Goal: Information Seeking & Learning: Learn about a topic

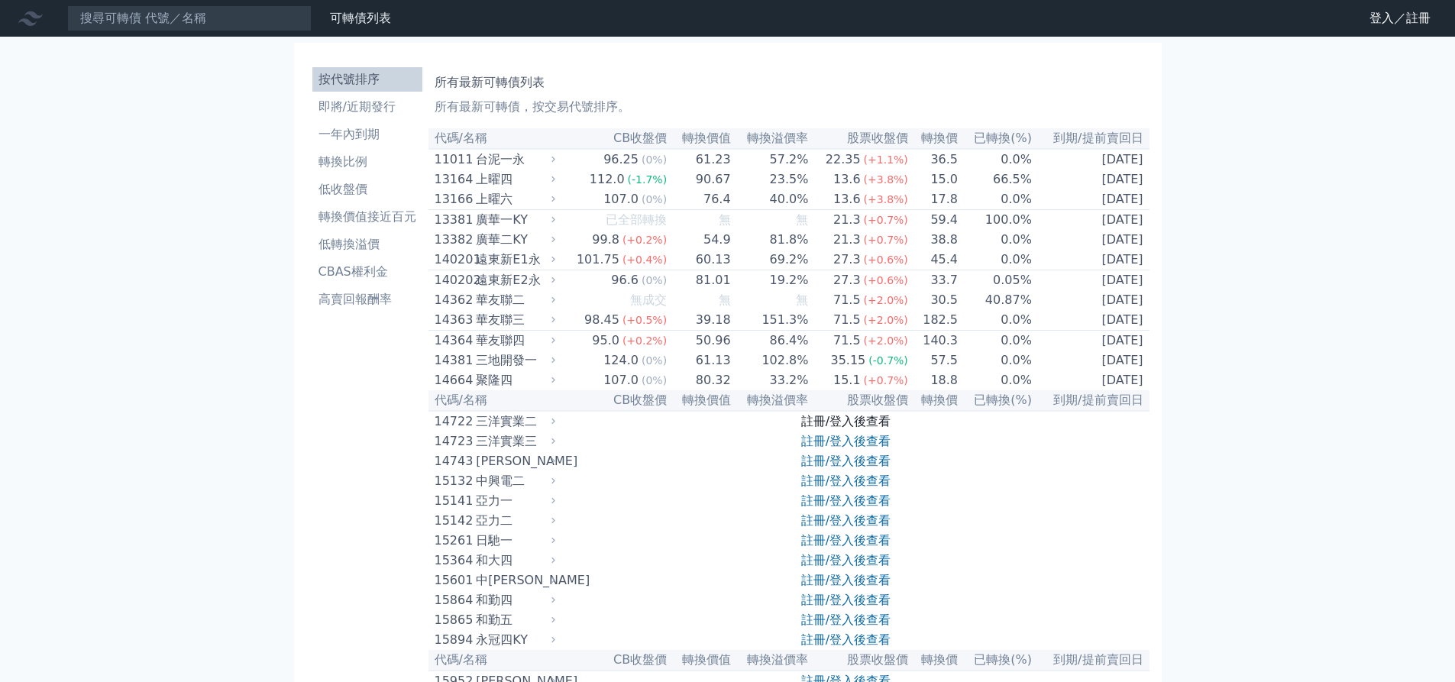
click at [844, 429] on link "註冊/登入後查看" at bounding box center [845, 421] width 89 height 15
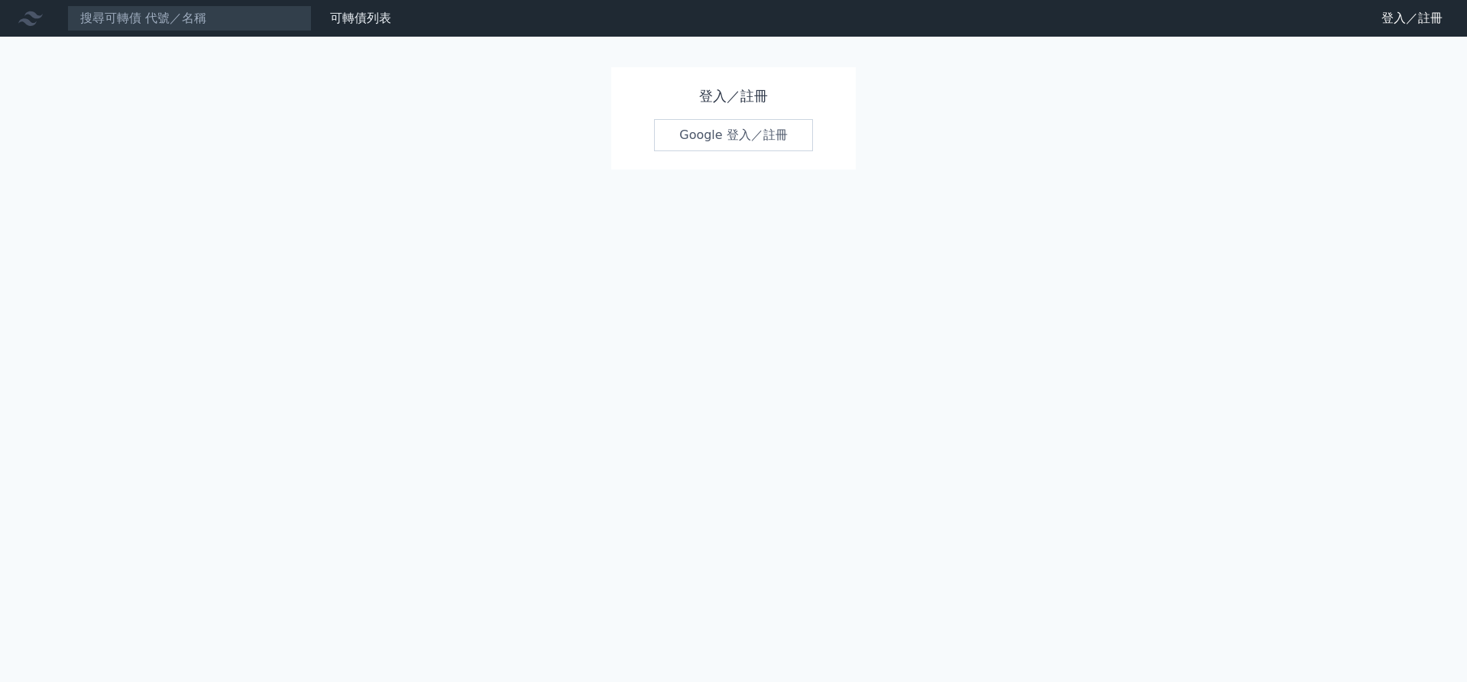
click at [737, 134] on link "Google 登入／註冊" at bounding box center [733, 135] width 159 height 32
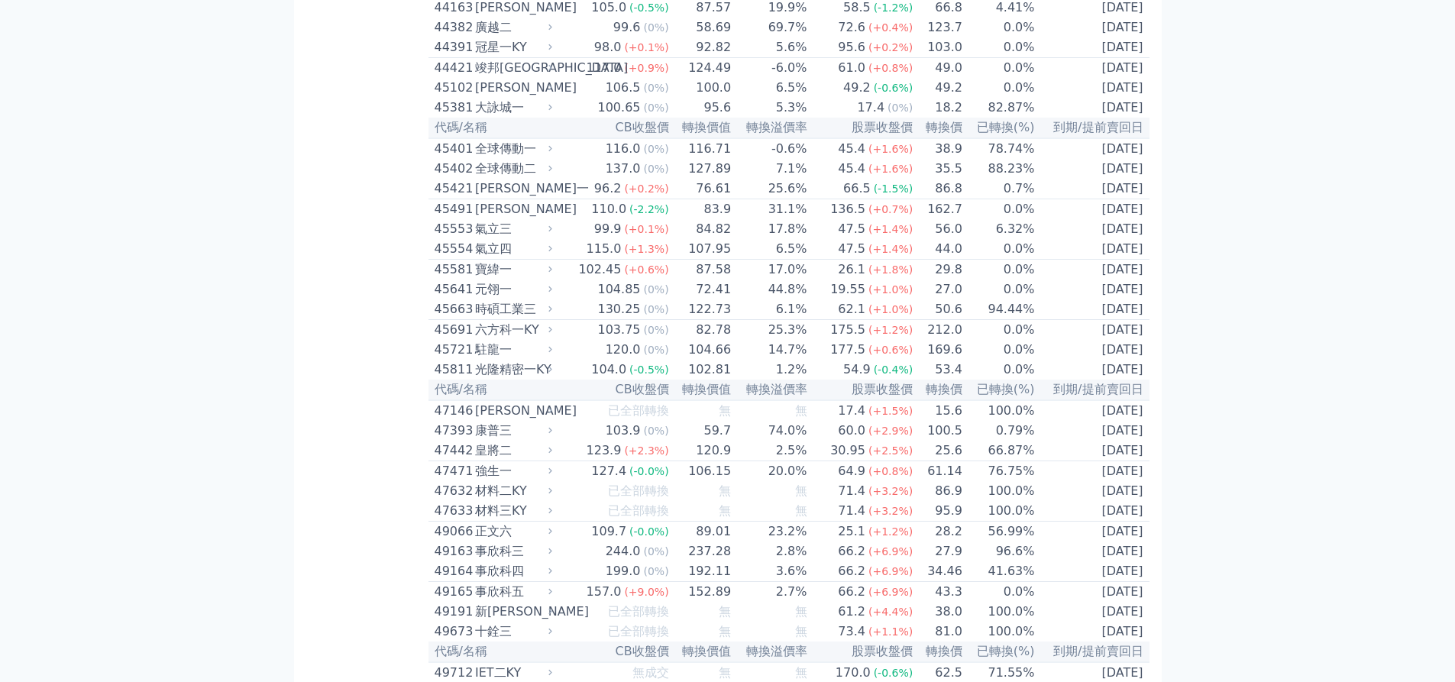
scroll to position [4125, 0]
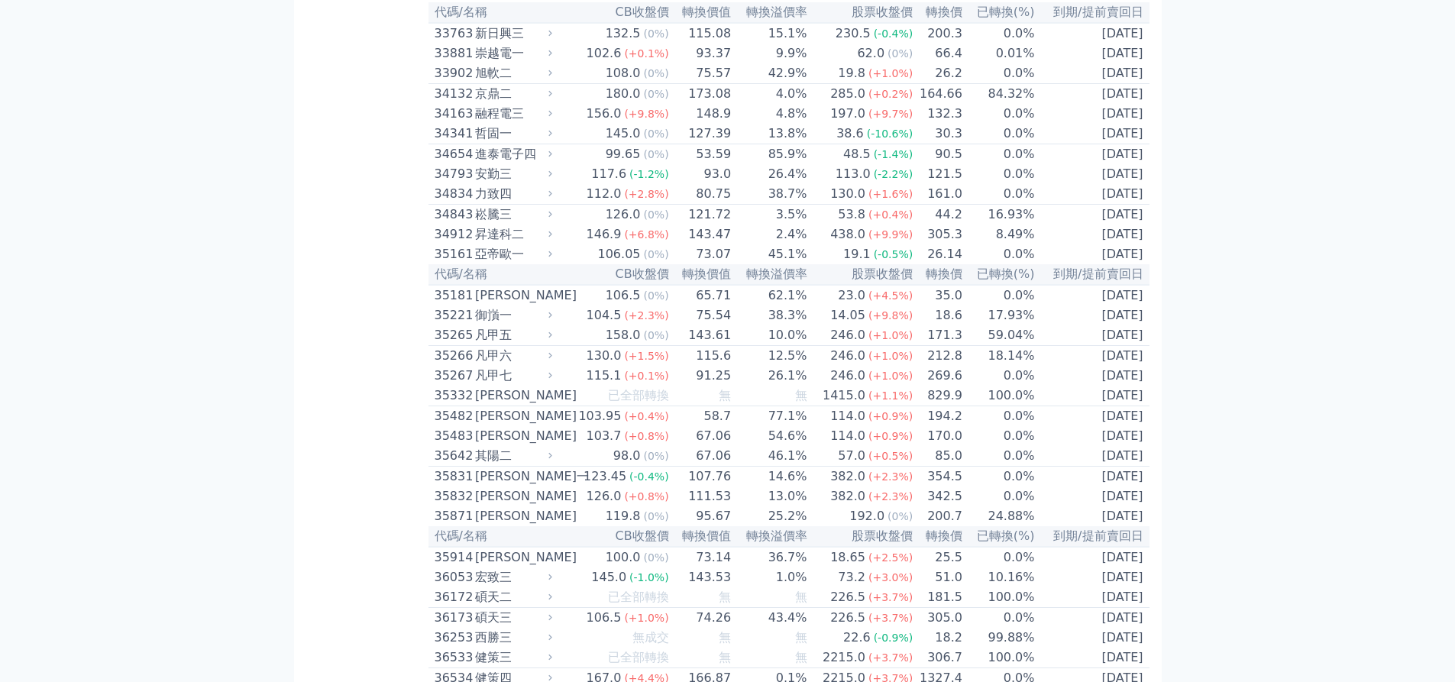
scroll to position [8408, 0]
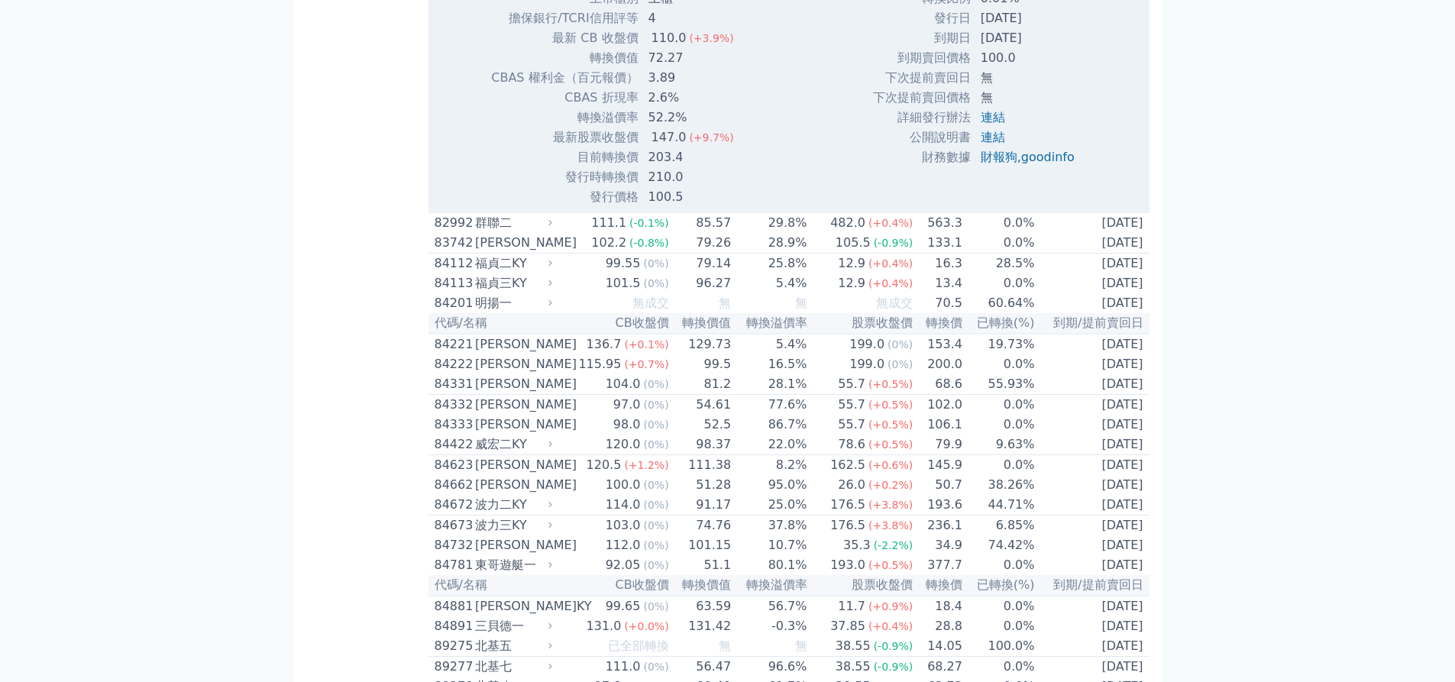
scroll to position [8637, 0]
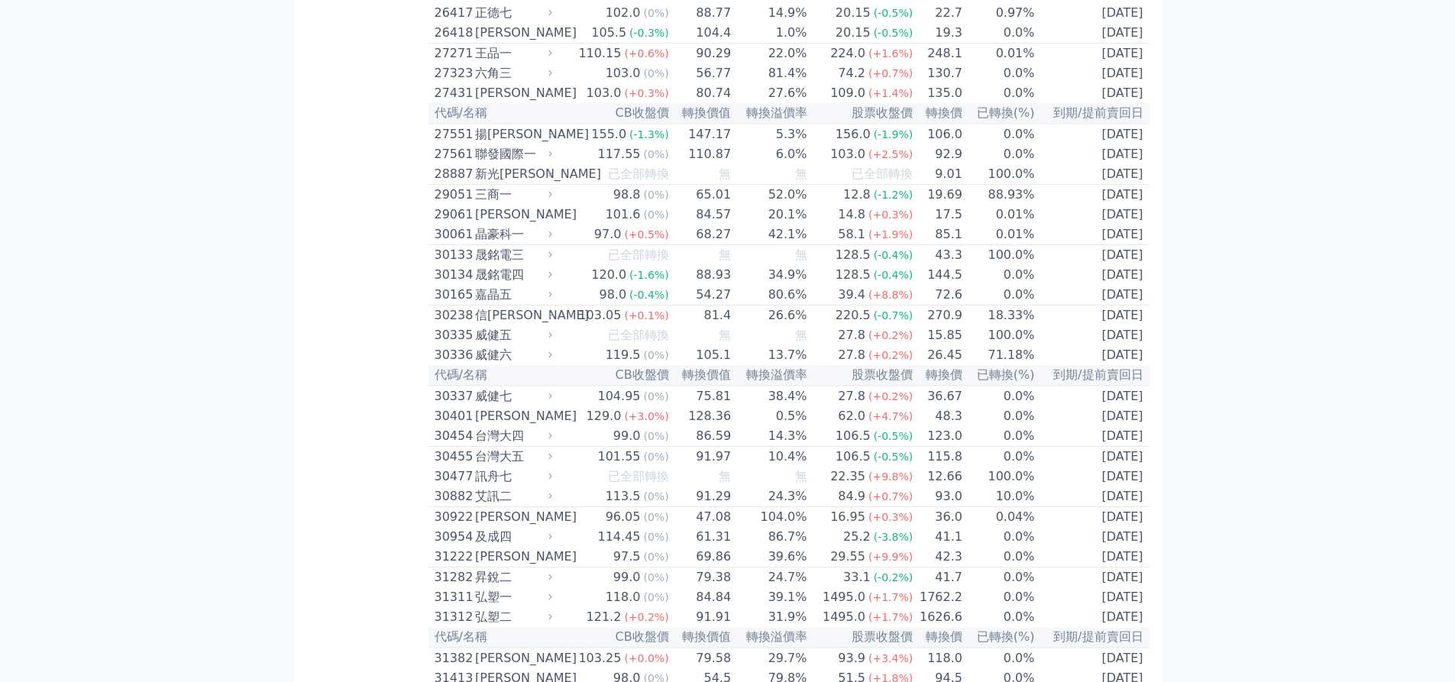
scroll to position [1144, 0]
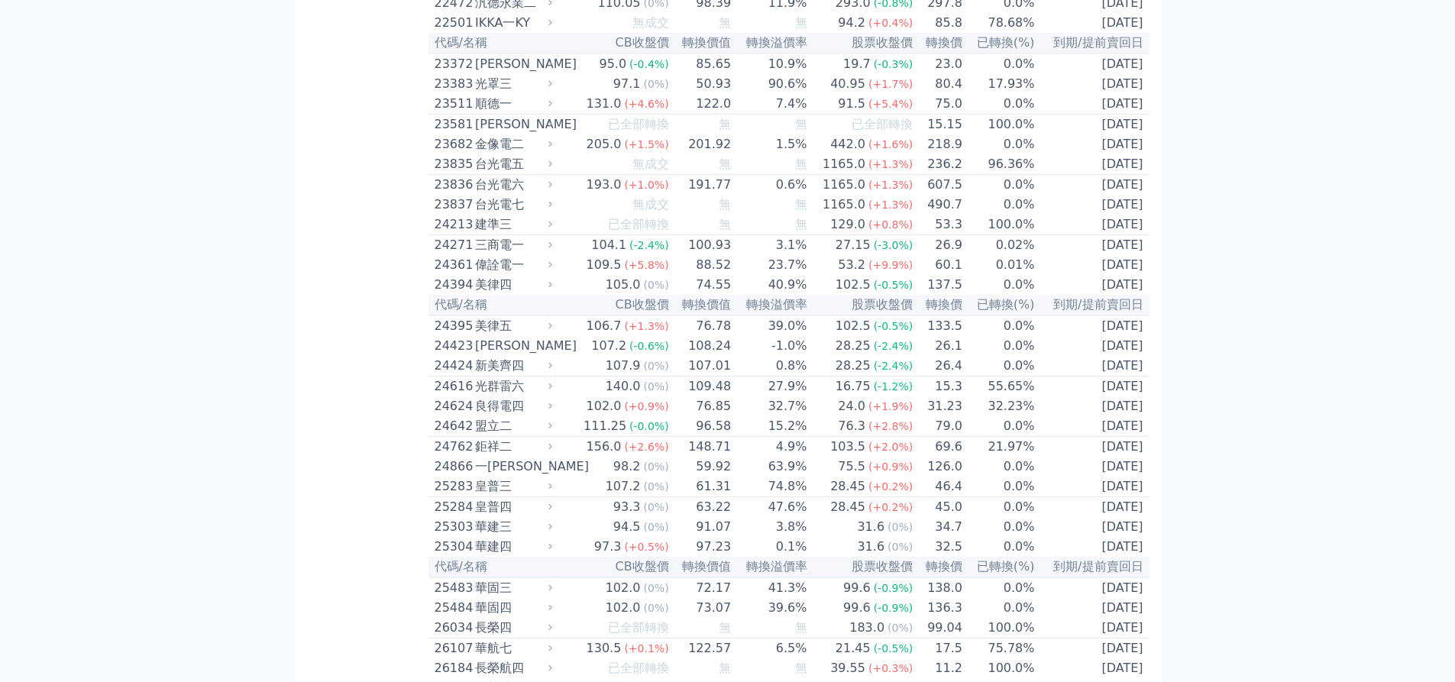
click at [708, 458] on td "148.71" at bounding box center [701, 447] width 63 height 21
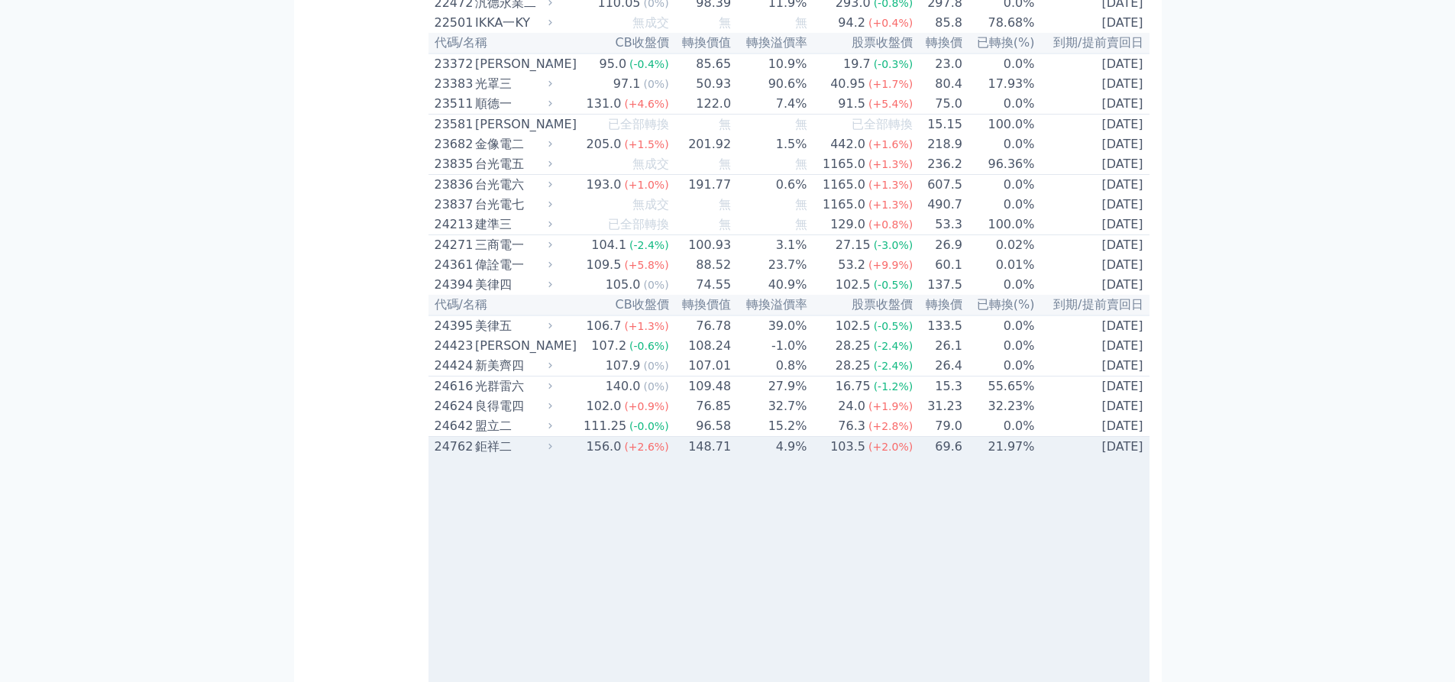
scroll to position [1449, 0]
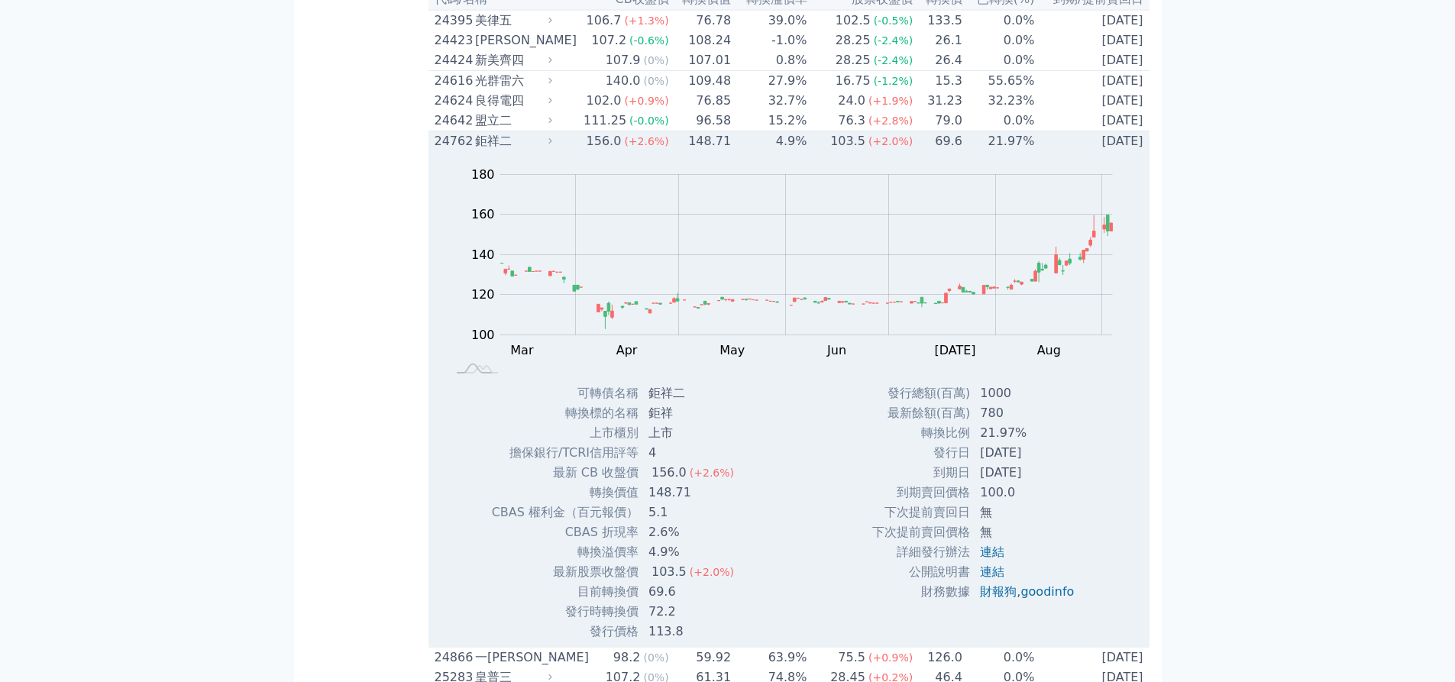
click at [963, 152] on td "21.97%" at bounding box center [999, 141] width 73 height 21
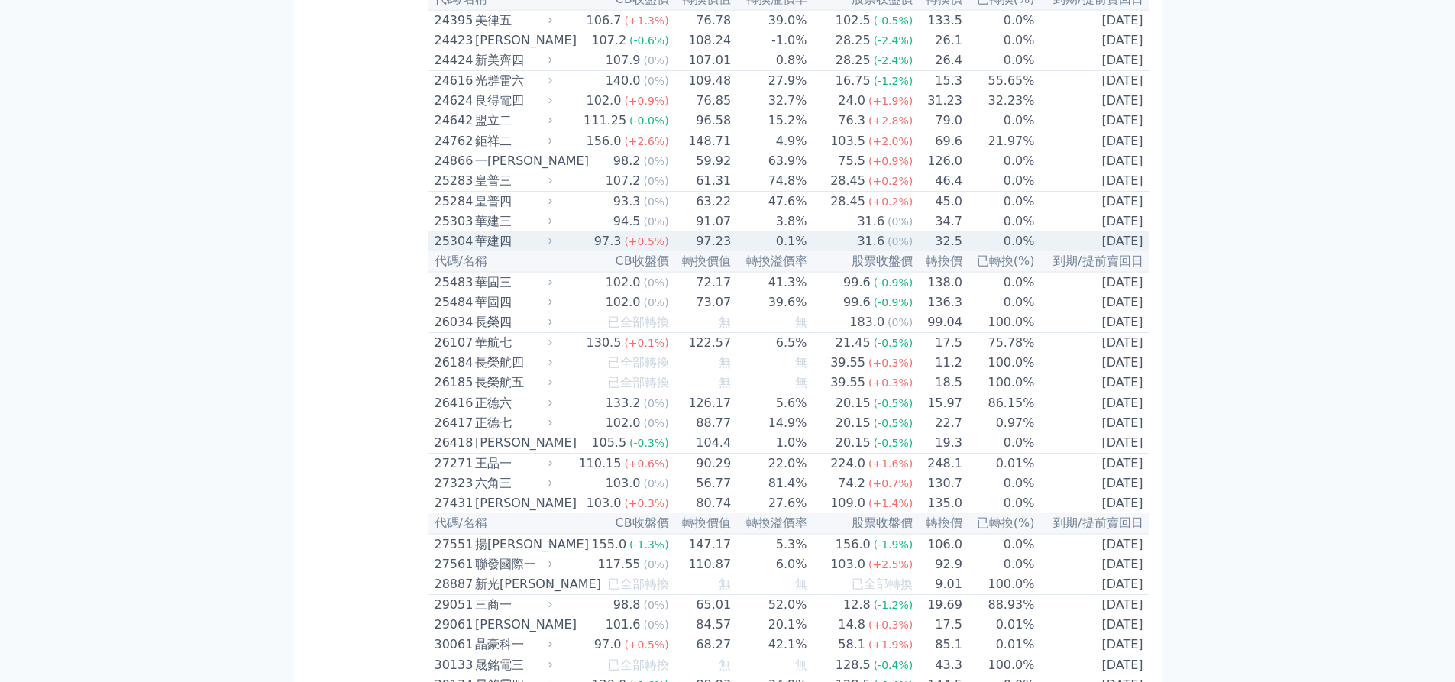
click at [719, 251] on td "97.23" at bounding box center [701, 241] width 63 height 20
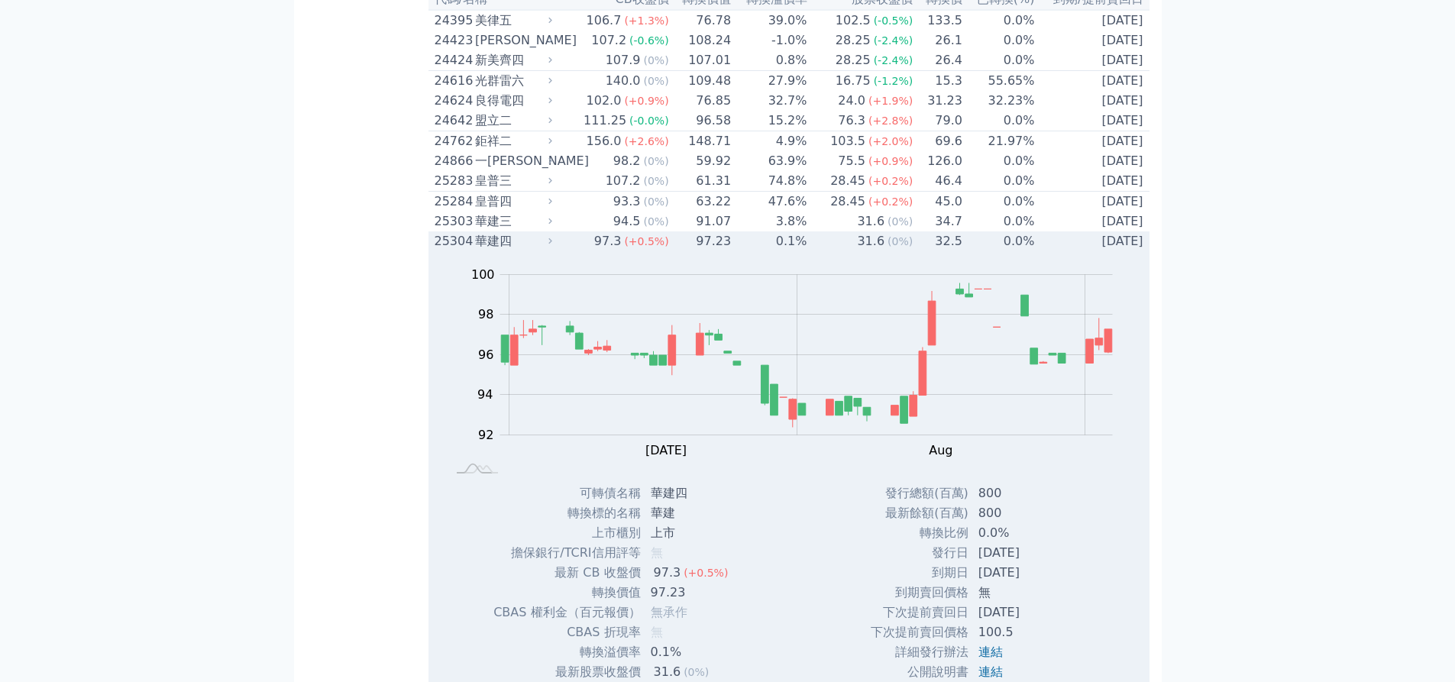
click at [719, 251] on td "97.23" at bounding box center [701, 241] width 63 height 20
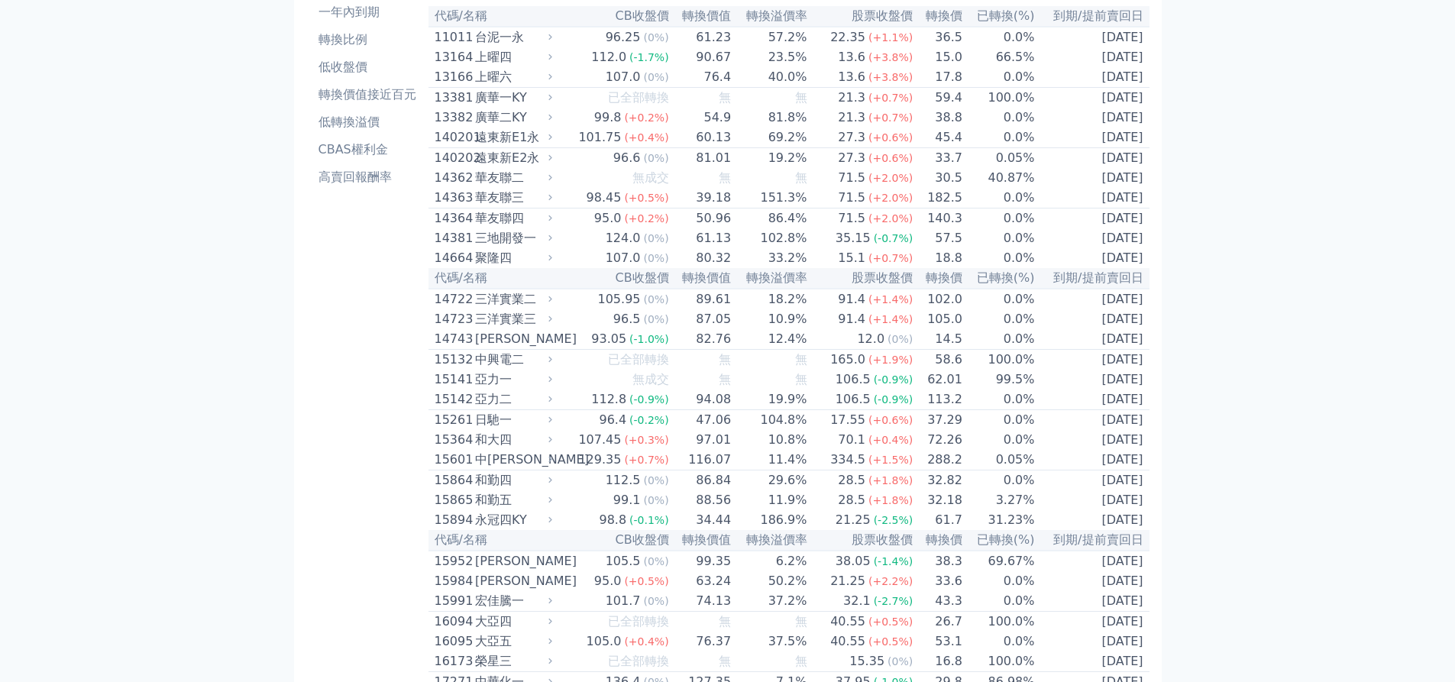
scroll to position [0, 0]
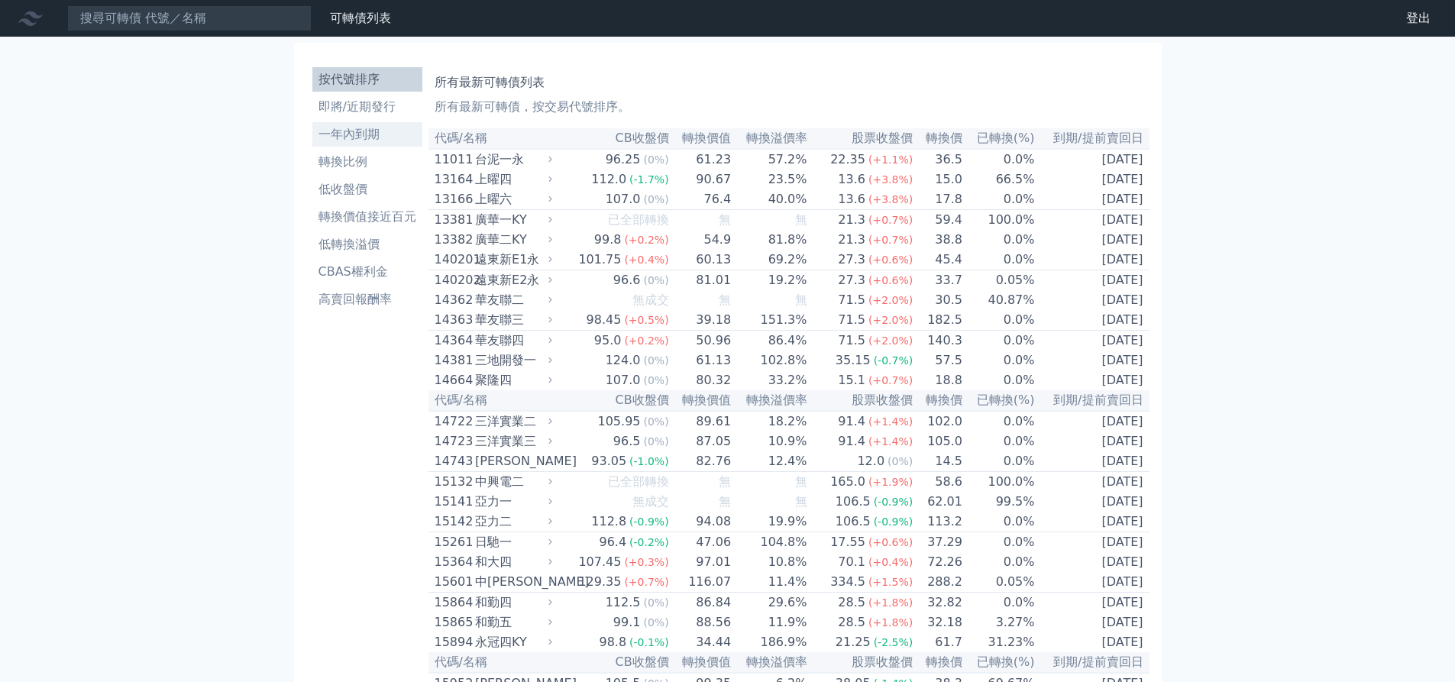
drag, startPoint x: 324, startPoint y: 381, endPoint x: 324, endPoint y: 142, distance: 239.1
click at [804, 371] on td "102.8%" at bounding box center [770, 361] width 76 height 20
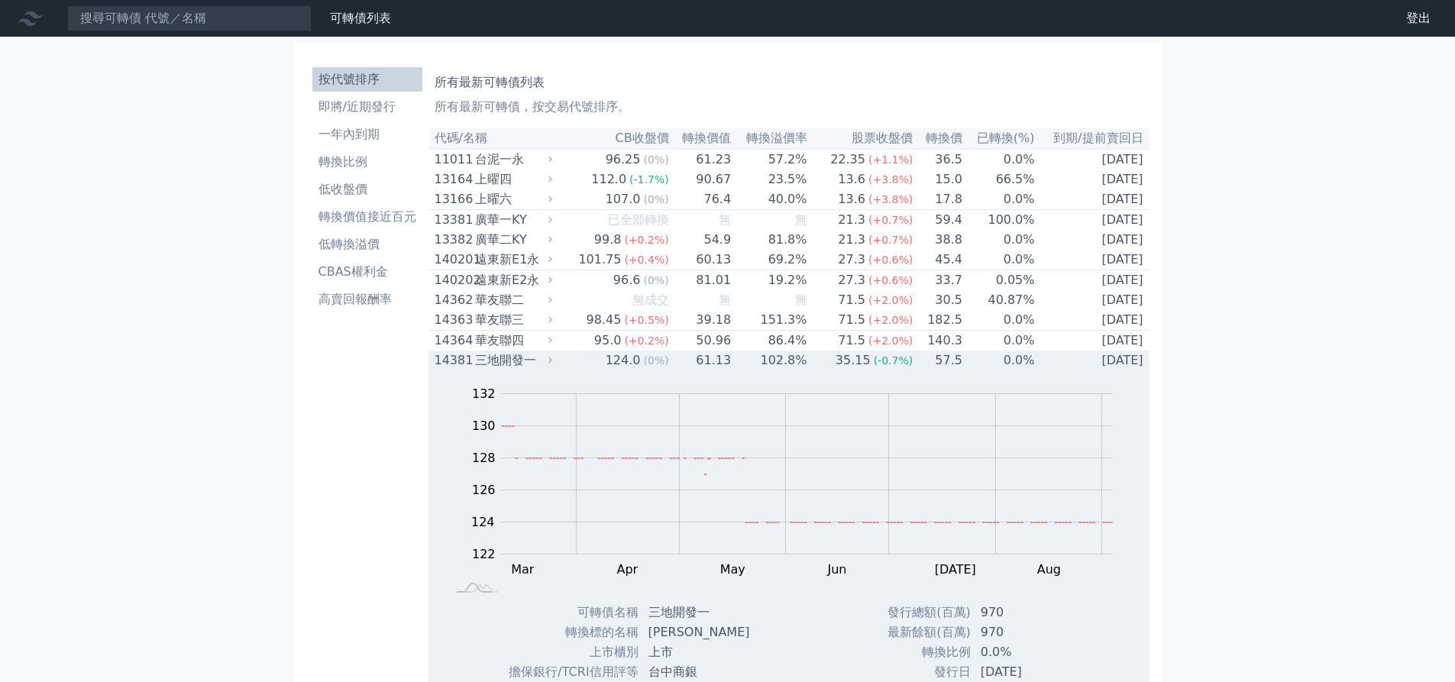
click at [803, 371] on td "102.8%" at bounding box center [770, 361] width 76 height 20
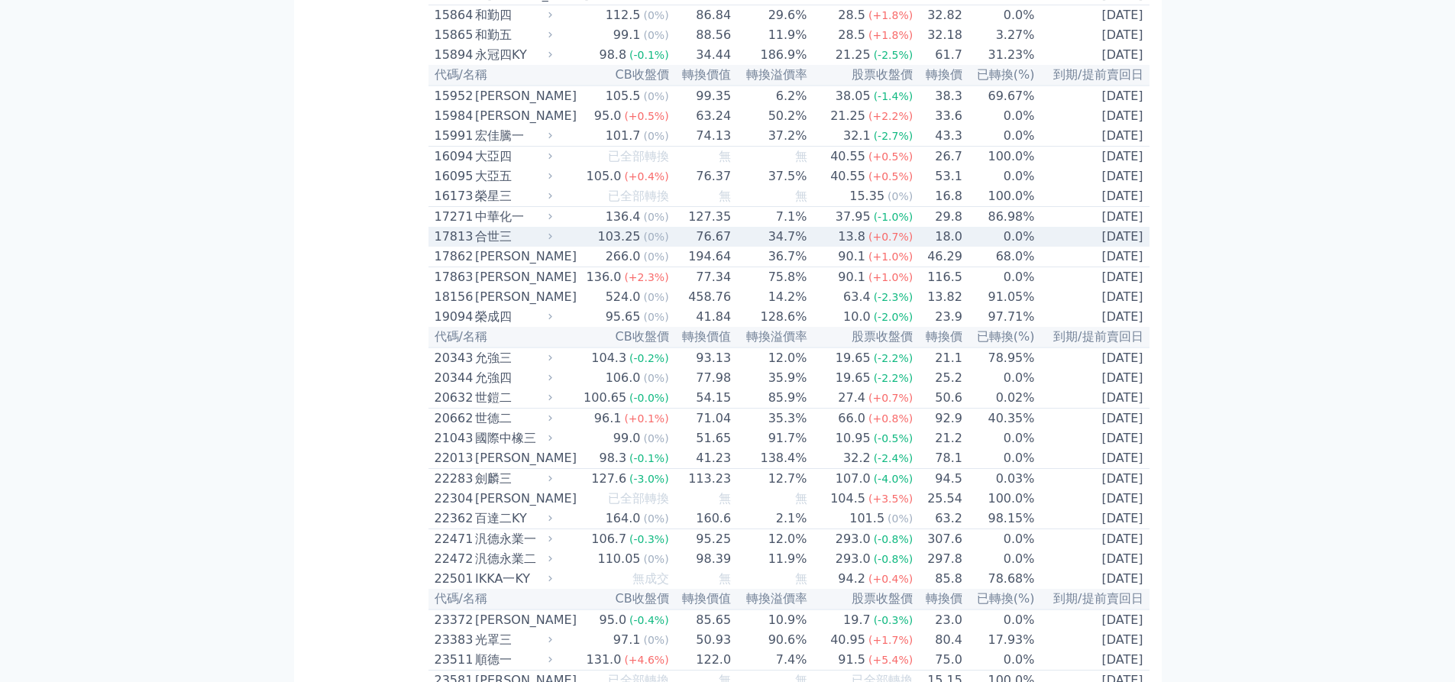
scroll to position [611, 0]
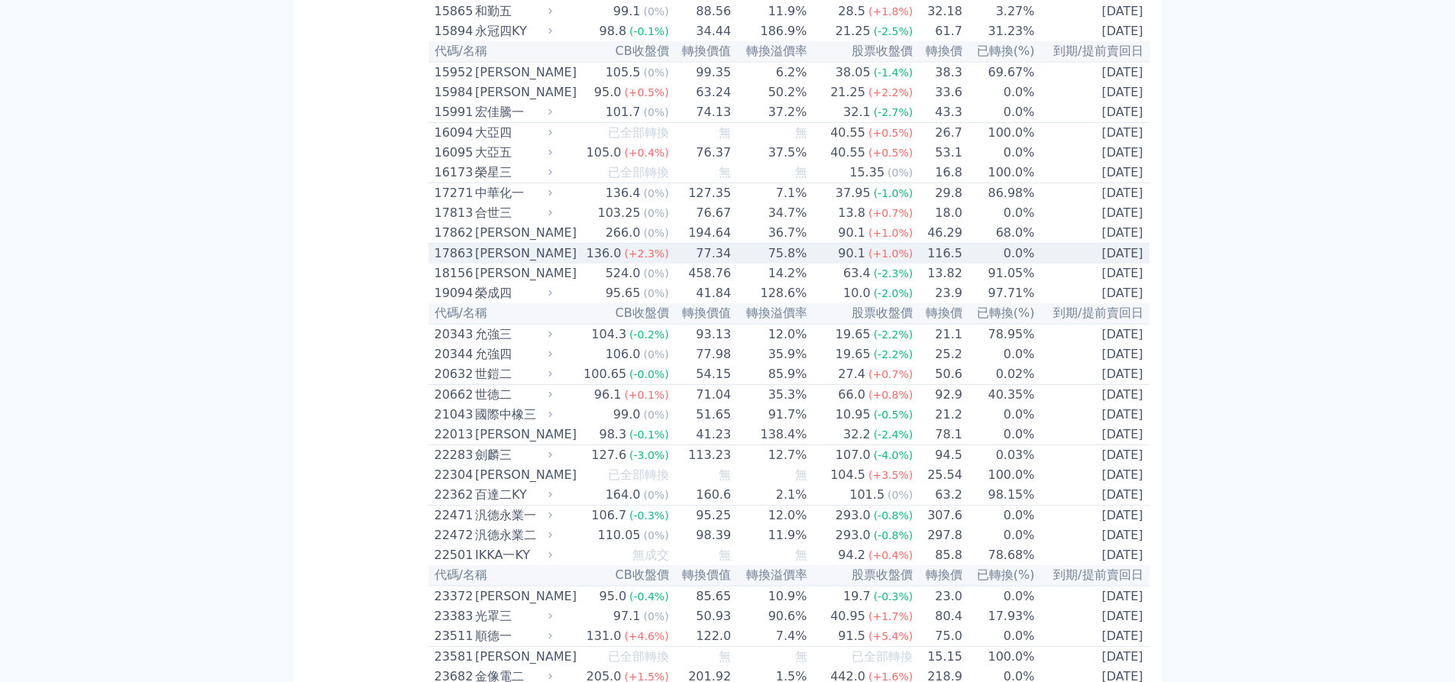
click at [760, 264] on td "75.8%" at bounding box center [770, 254] width 76 height 21
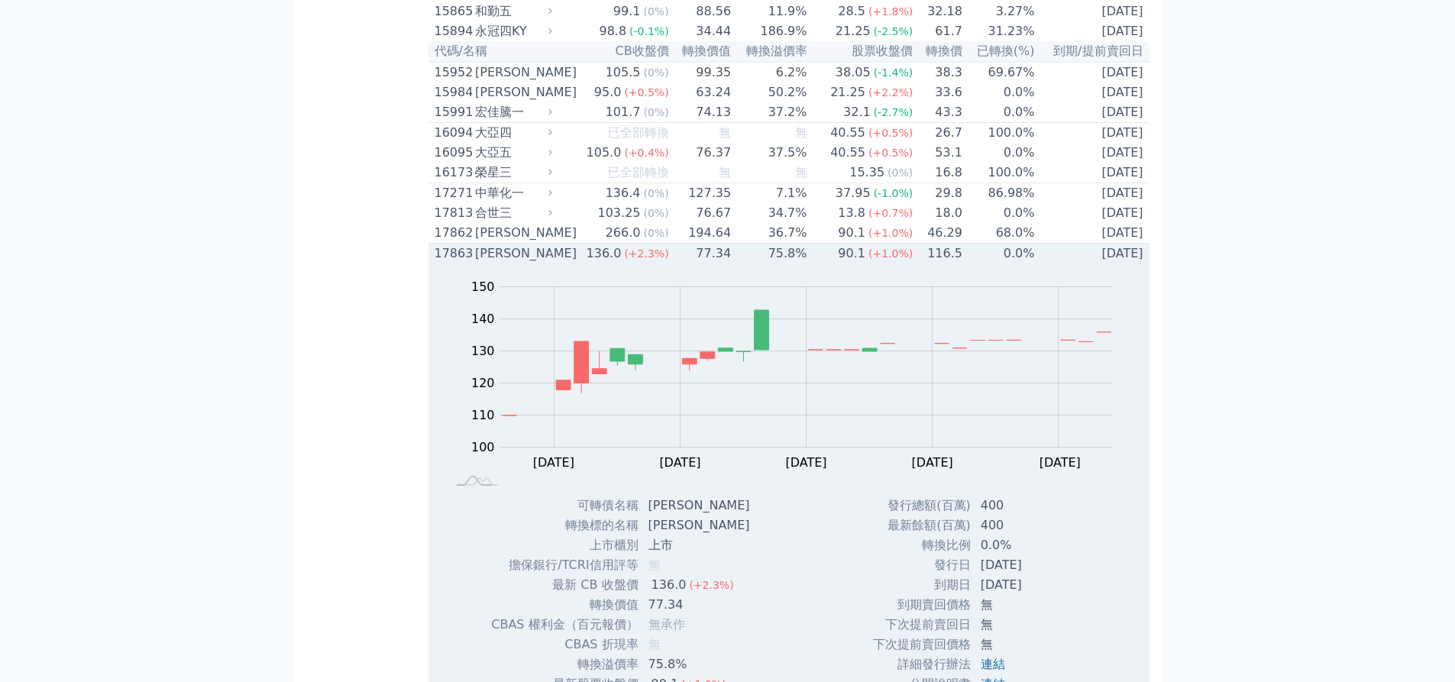
click at [757, 264] on td "75.8%" at bounding box center [770, 254] width 76 height 21
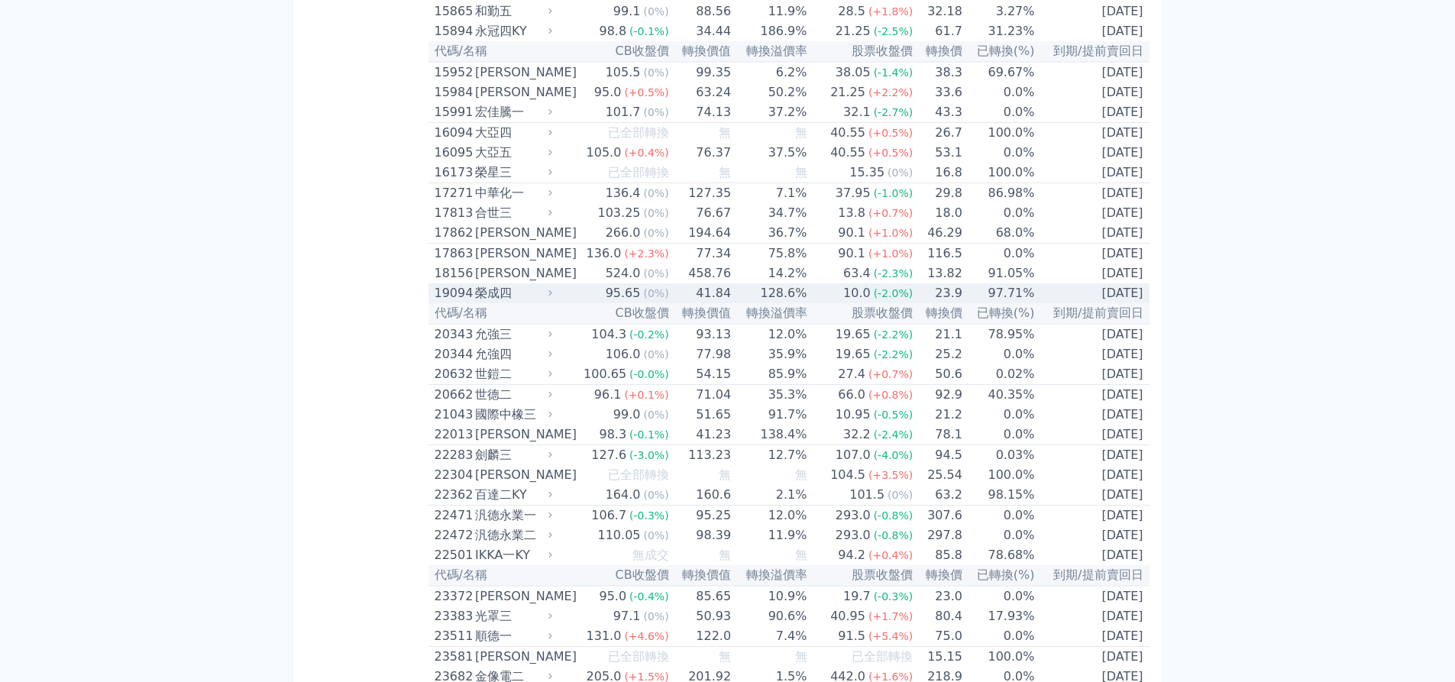
click at [763, 303] on td "128.6%" at bounding box center [770, 293] width 76 height 20
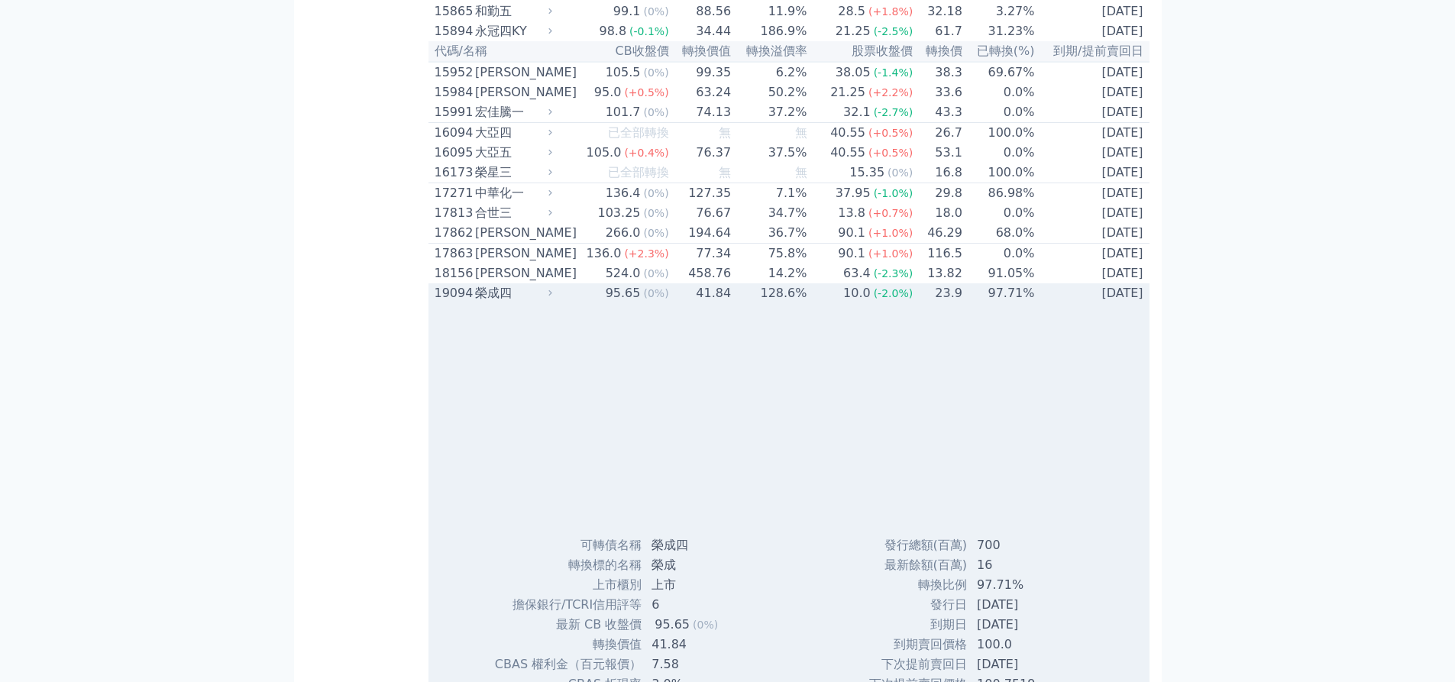
click at [762, 303] on td "128.6%" at bounding box center [770, 293] width 76 height 20
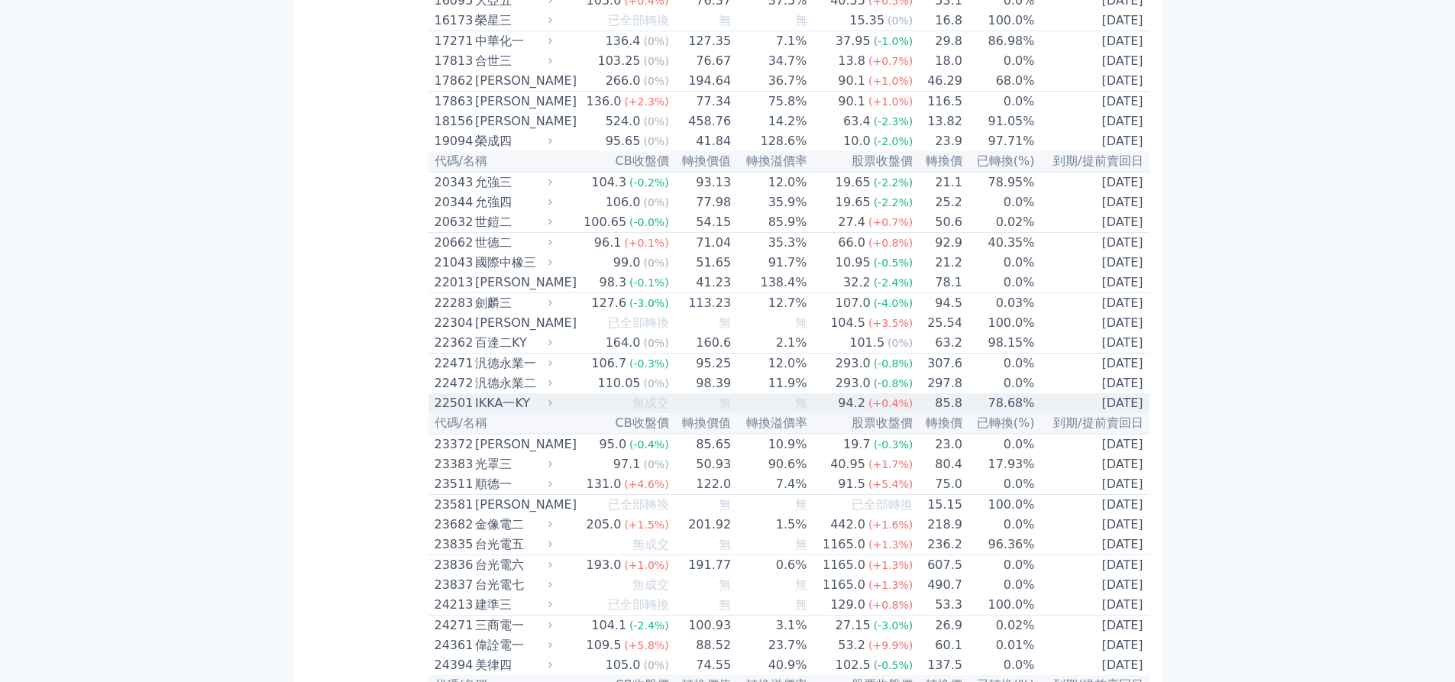
scroll to position [764, 0]
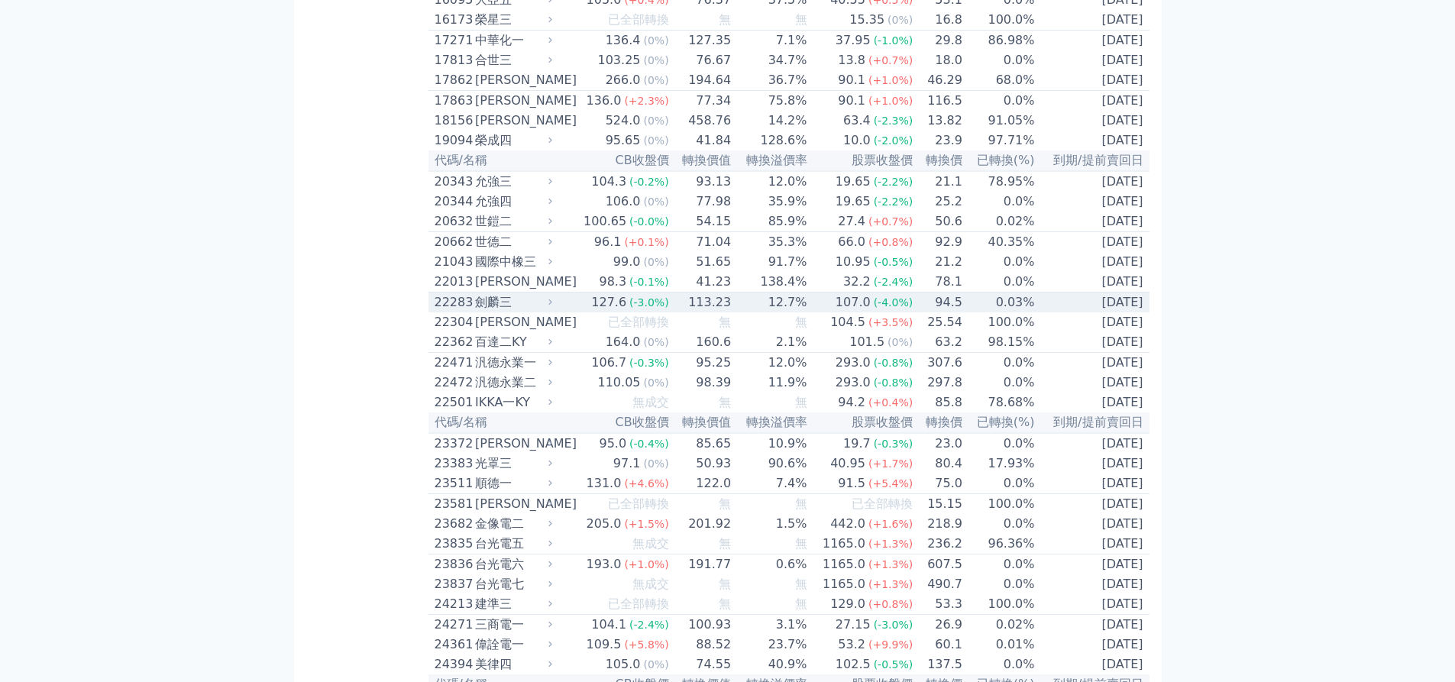
click at [848, 312] on div "107.0" at bounding box center [853, 302] width 41 height 18
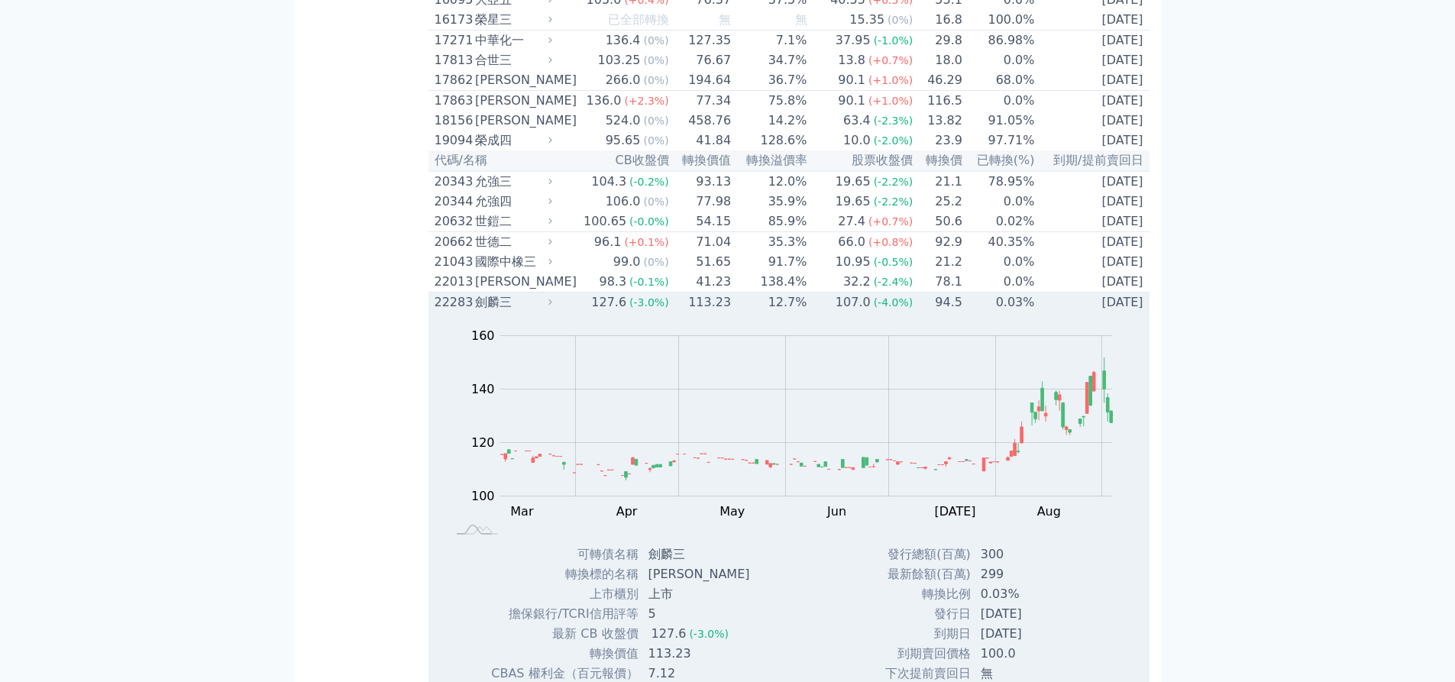
click at [786, 313] on td "12.7%" at bounding box center [770, 303] width 76 height 21
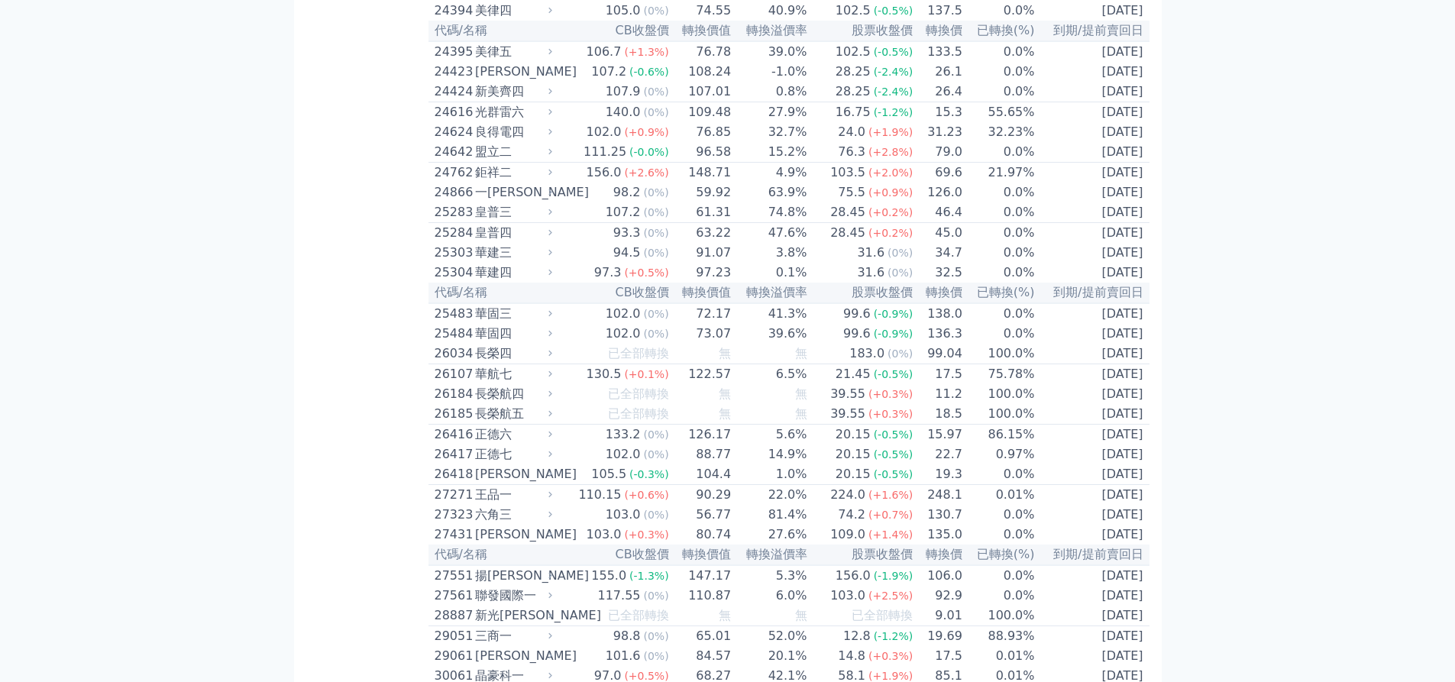
scroll to position [1451, 0]
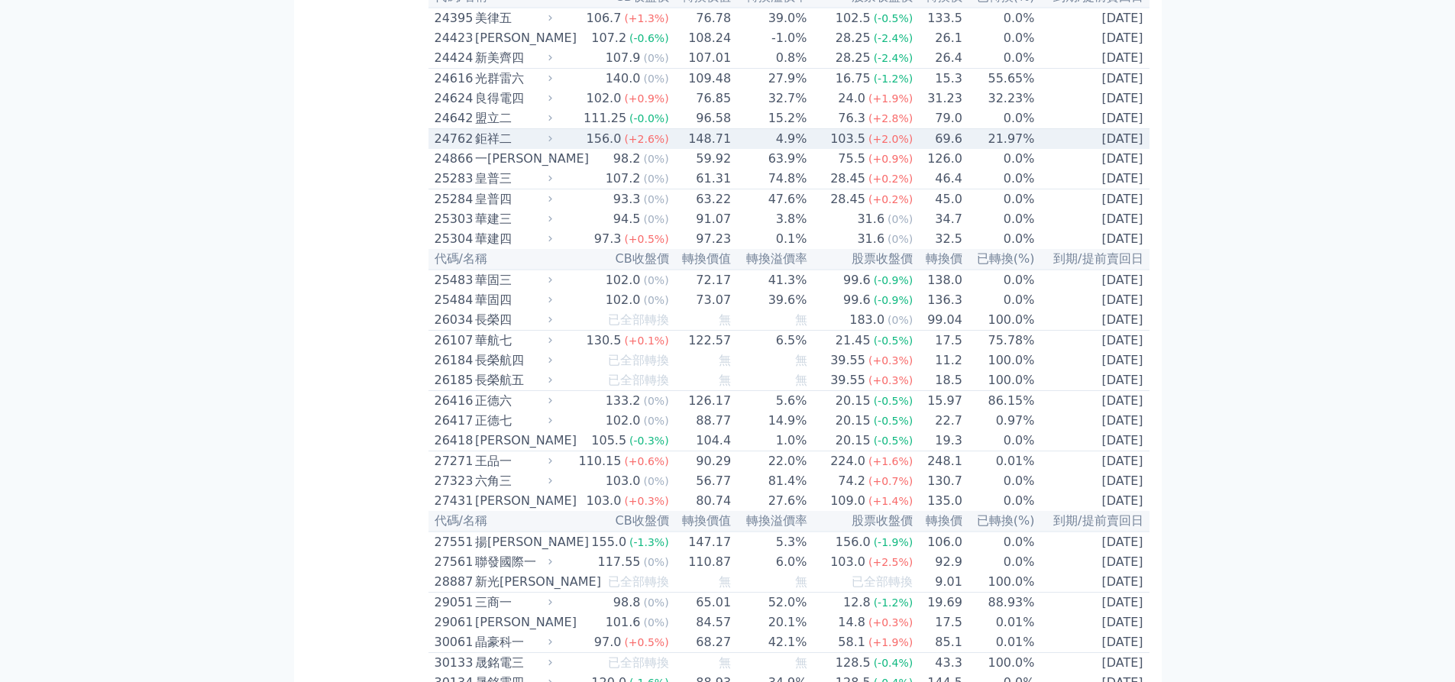
click at [820, 150] on td "103.5 (+2.0%)" at bounding box center [861, 139] width 106 height 21
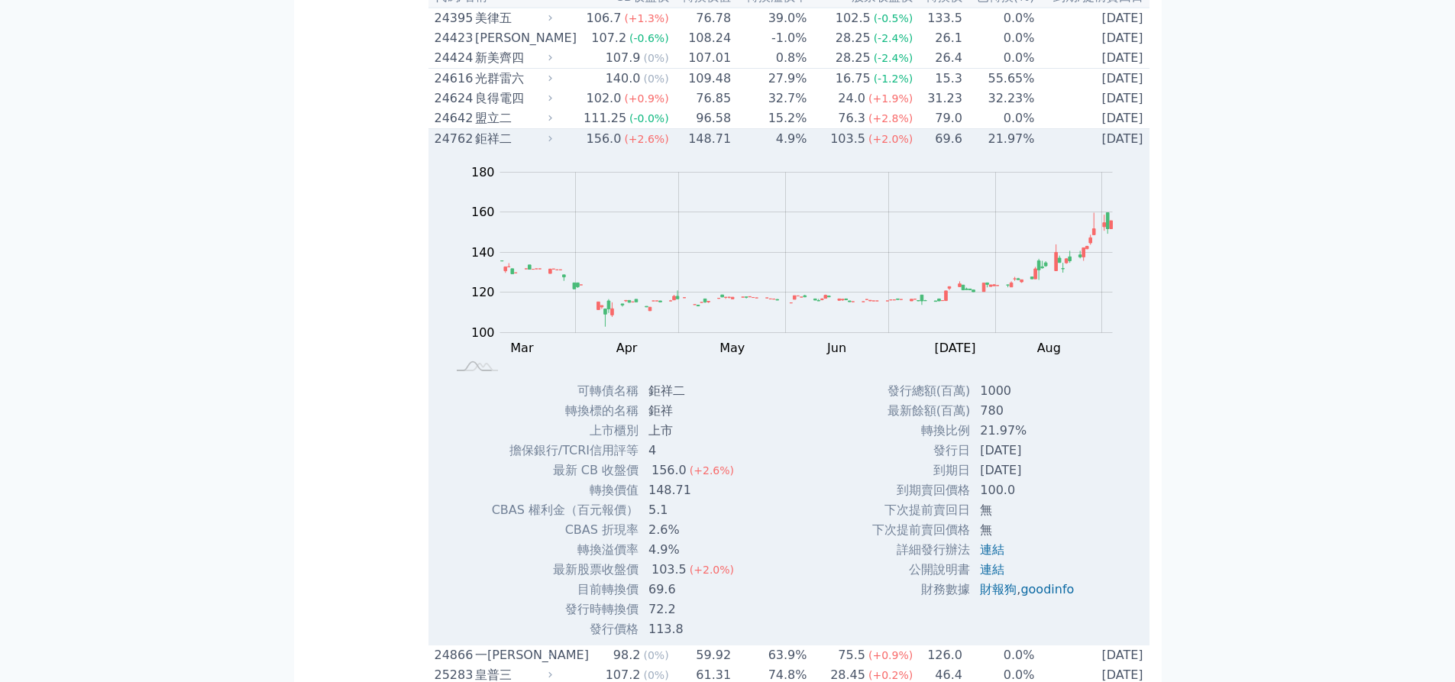
click at [819, 150] on td "103.5 (+2.0%)" at bounding box center [861, 139] width 106 height 21
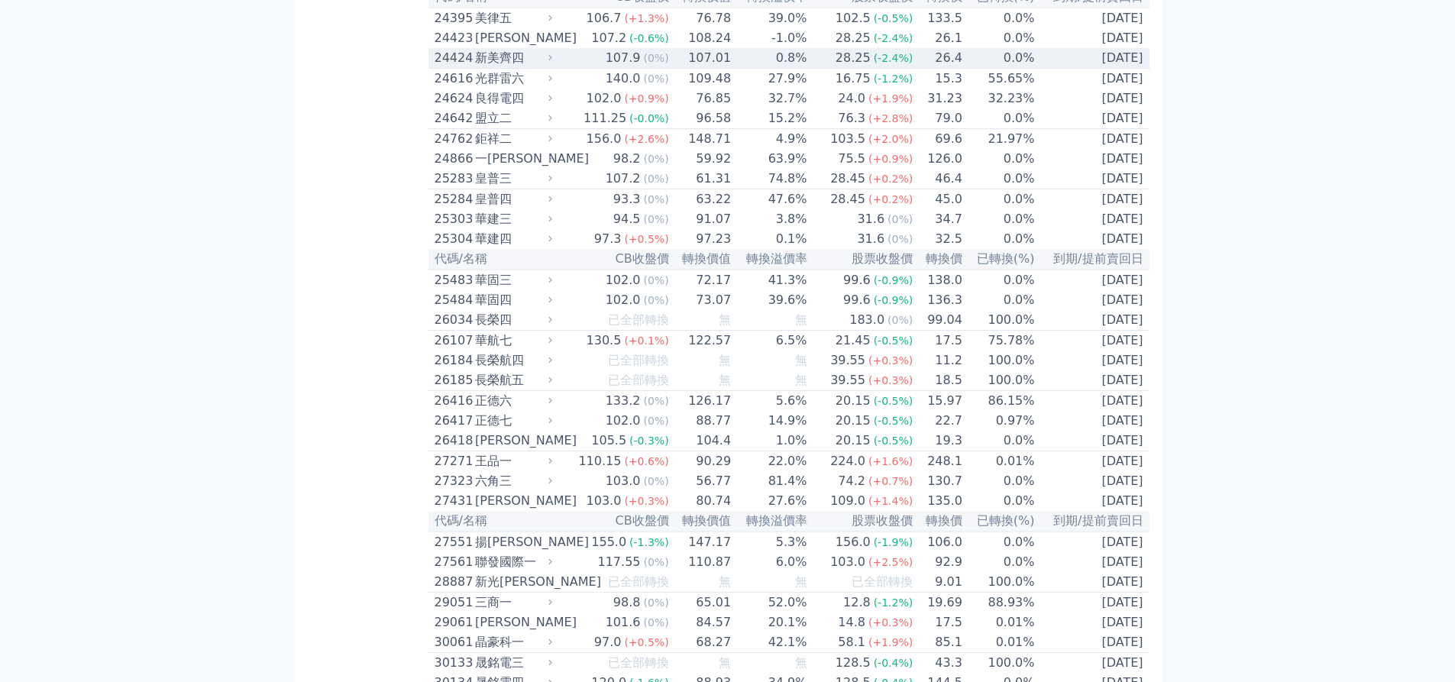
click at [794, 69] on td "0.8%" at bounding box center [770, 58] width 76 height 21
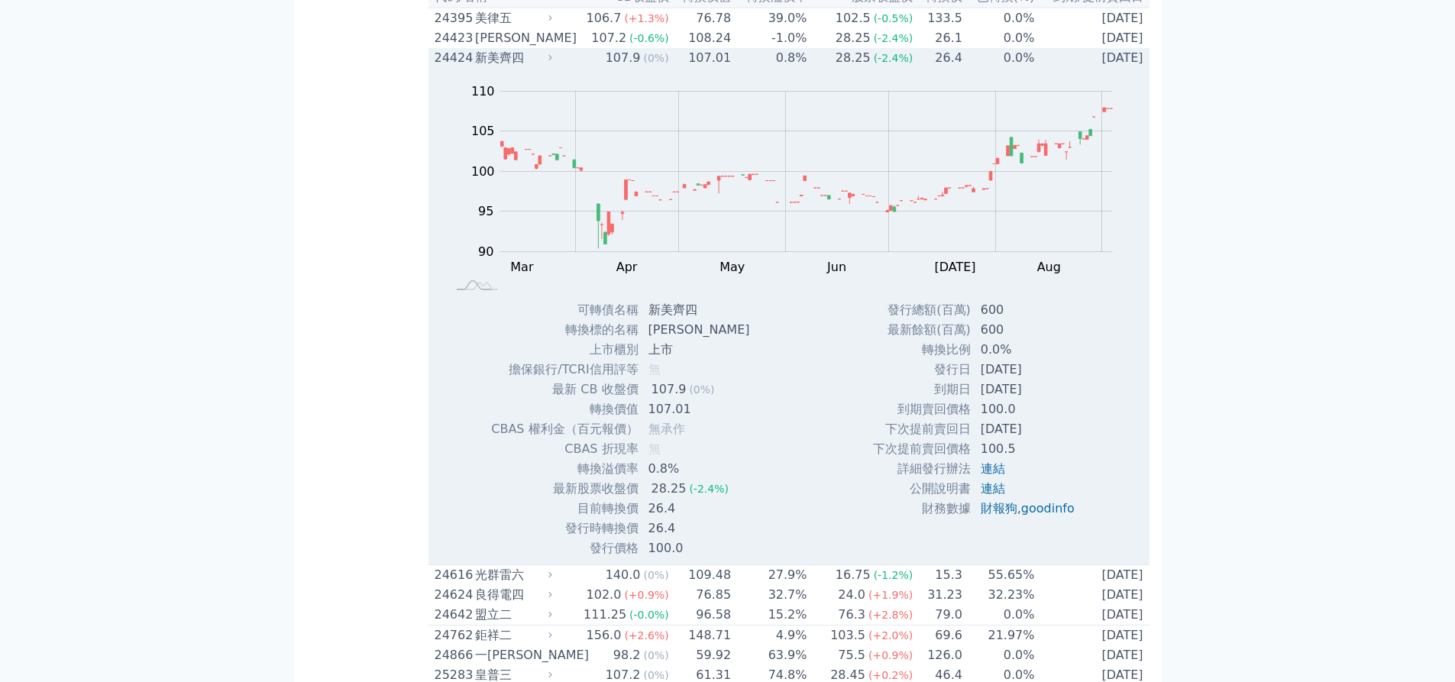
click at [991, 479] on td "連結" at bounding box center [1029, 469] width 115 height 20
click at [992, 476] on link "連結" at bounding box center [993, 468] width 24 height 15
click at [836, 67] on div "28.25" at bounding box center [853, 58] width 41 height 18
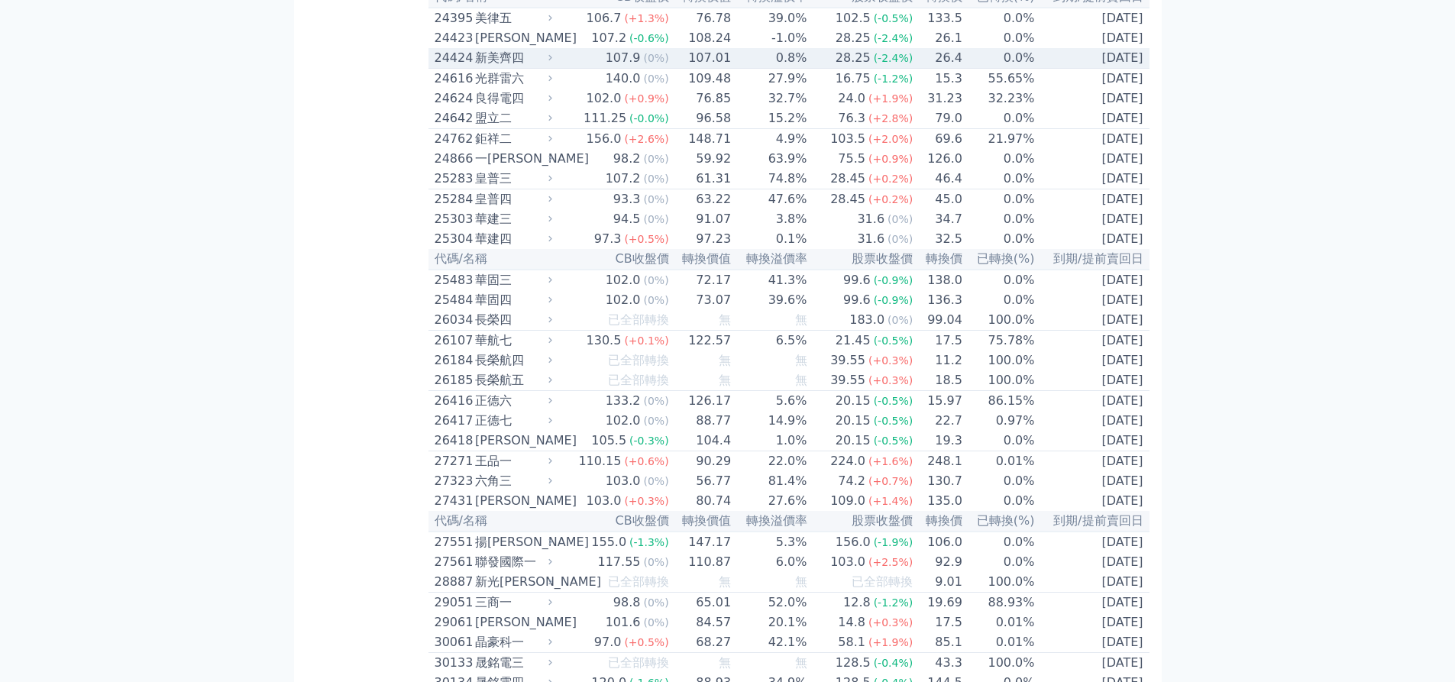
click at [840, 67] on div "28.25" at bounding box center [853, 58] width 41 height 18
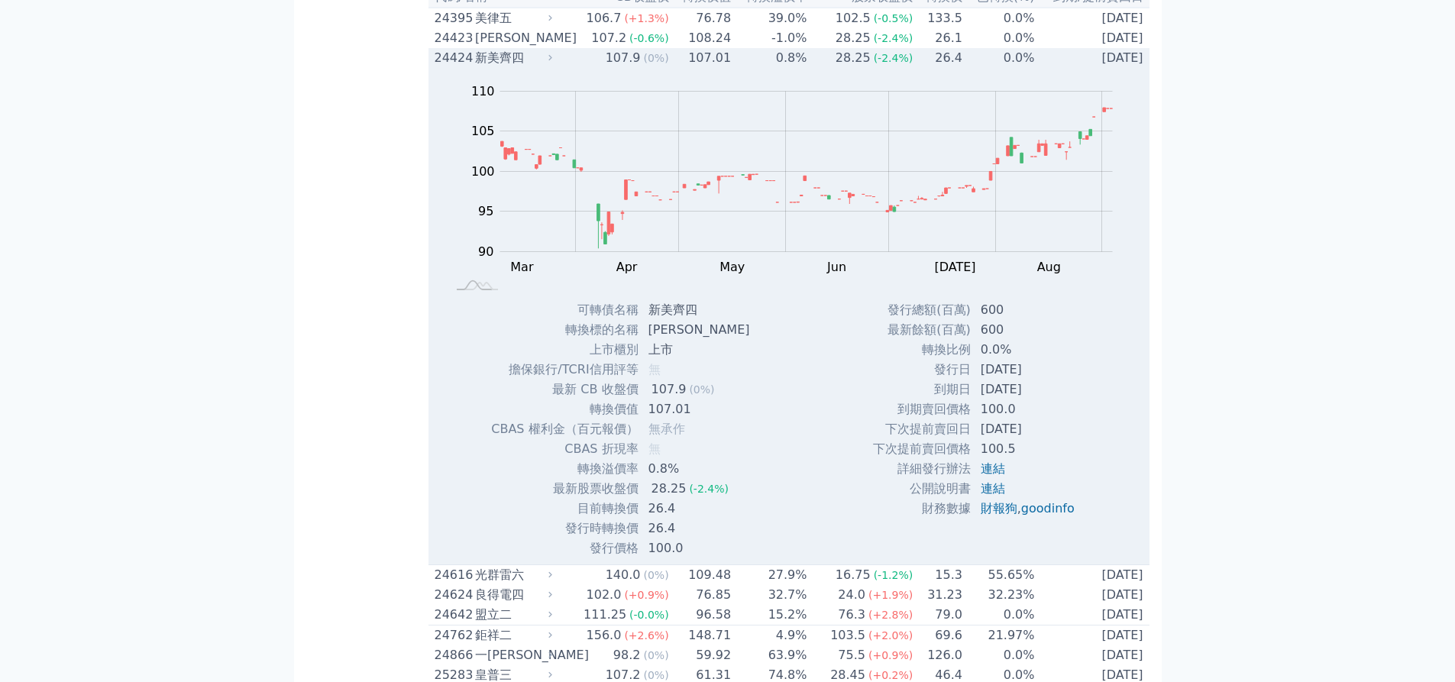
click at [780, 68] on td "0.8%" at bounding box center [770, 58] width 76 height 20
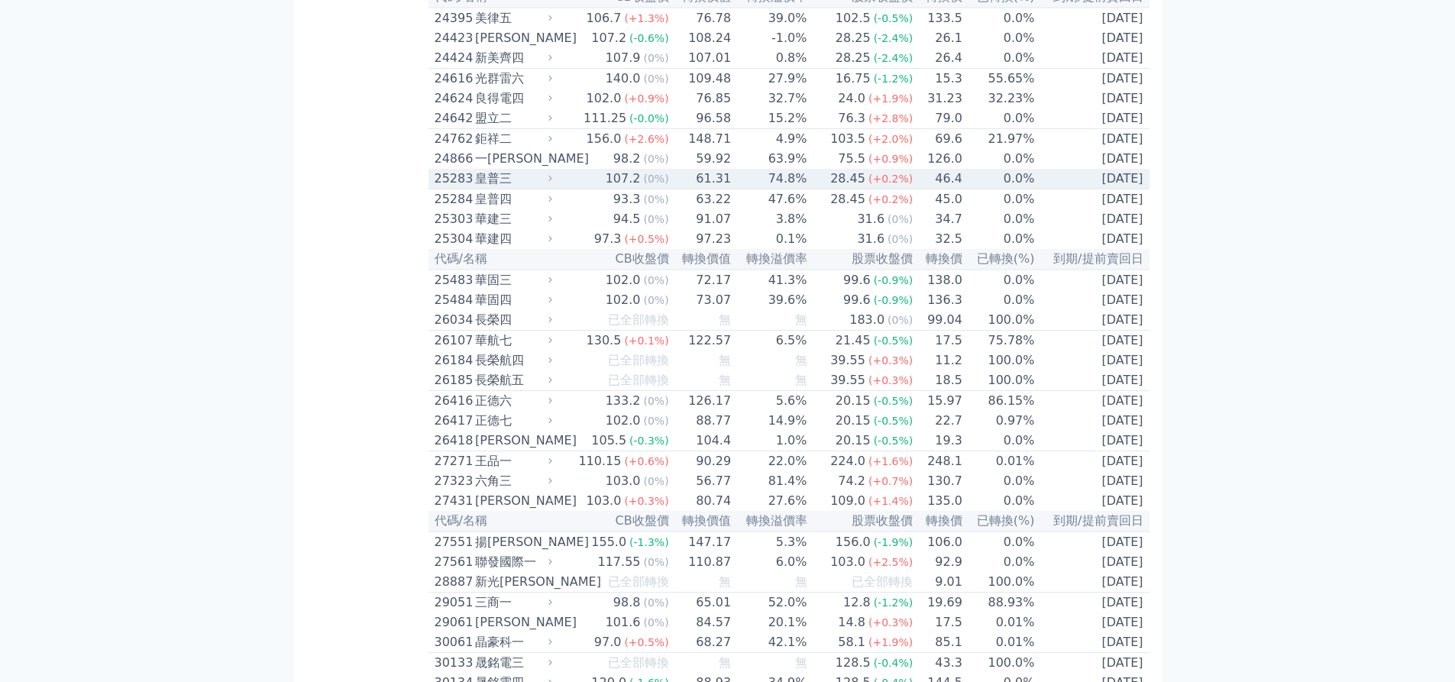
click at [817, 189] on td "28.45 (+0.2%)" at bounding box center [861, 179] width 106 height 21
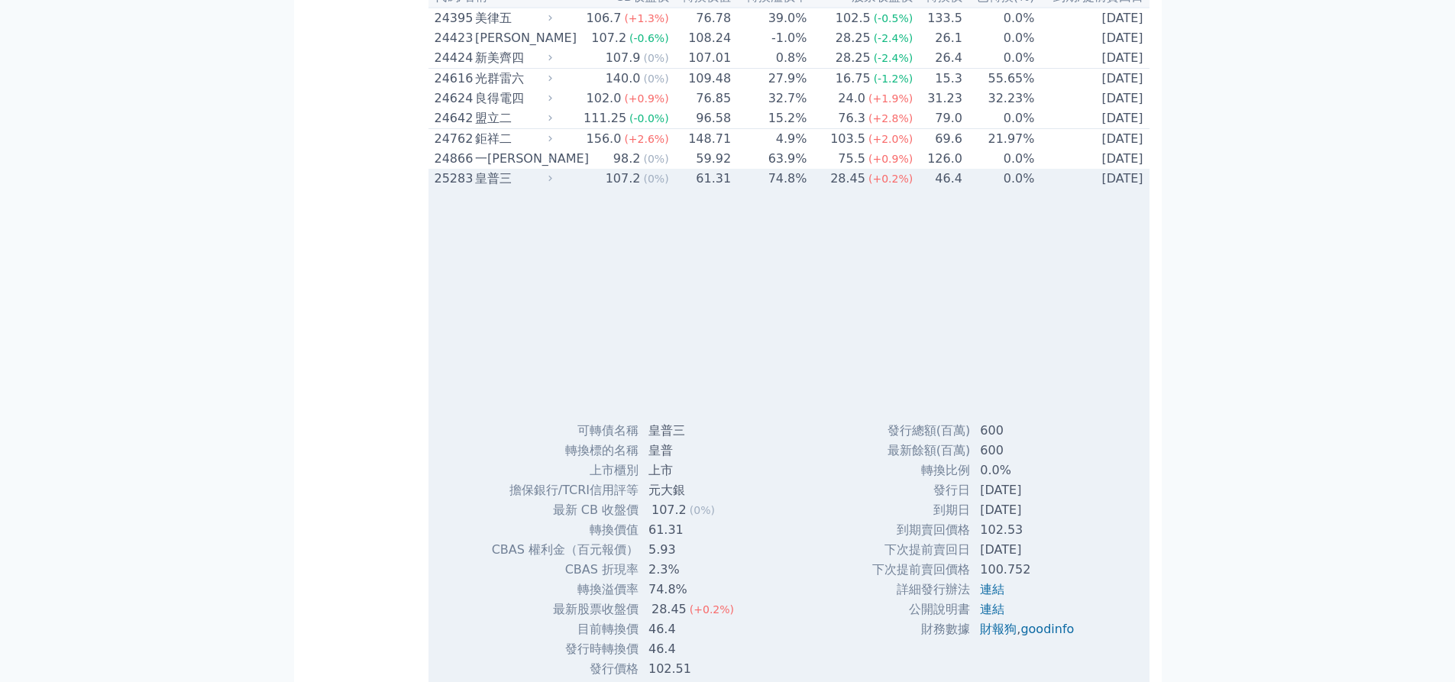
click at [817, 189] on td "28.45 (+0.2%)" at bounding box center [861, 179] width 106 height 20
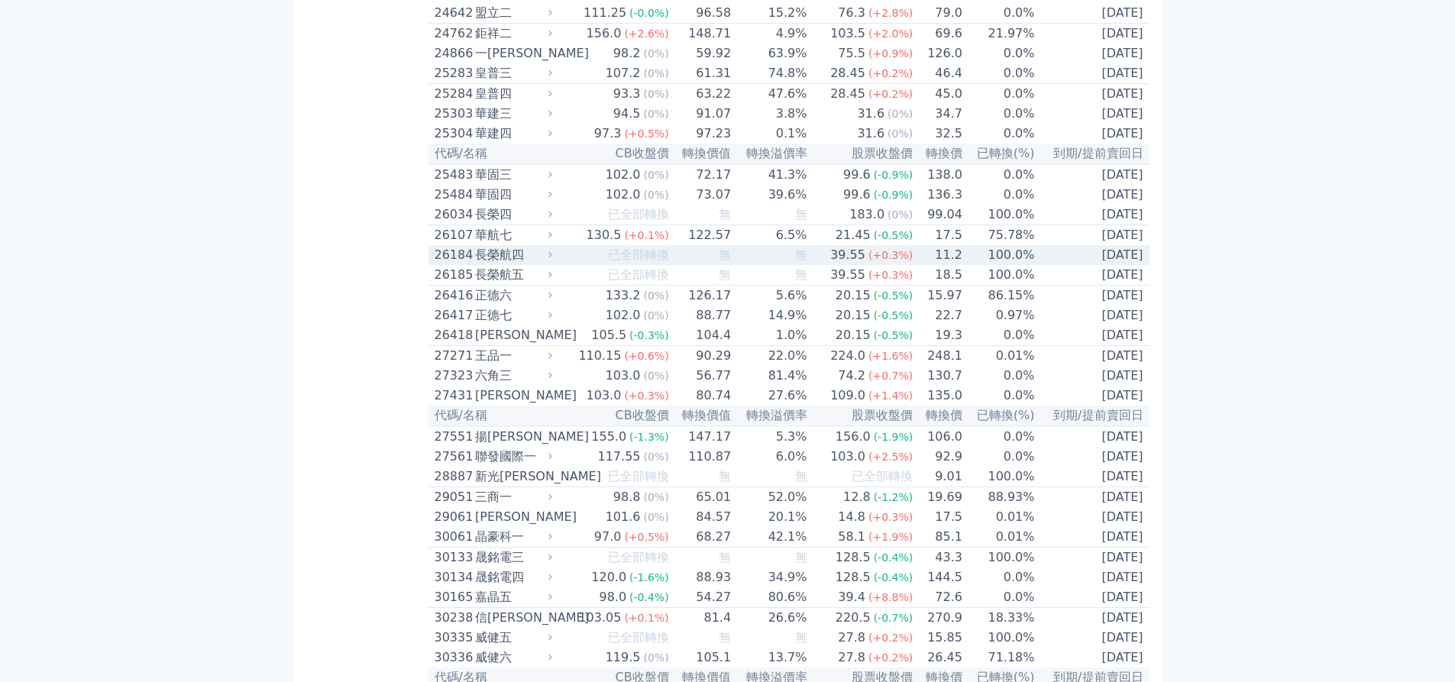
scroll to position [1757, 0]
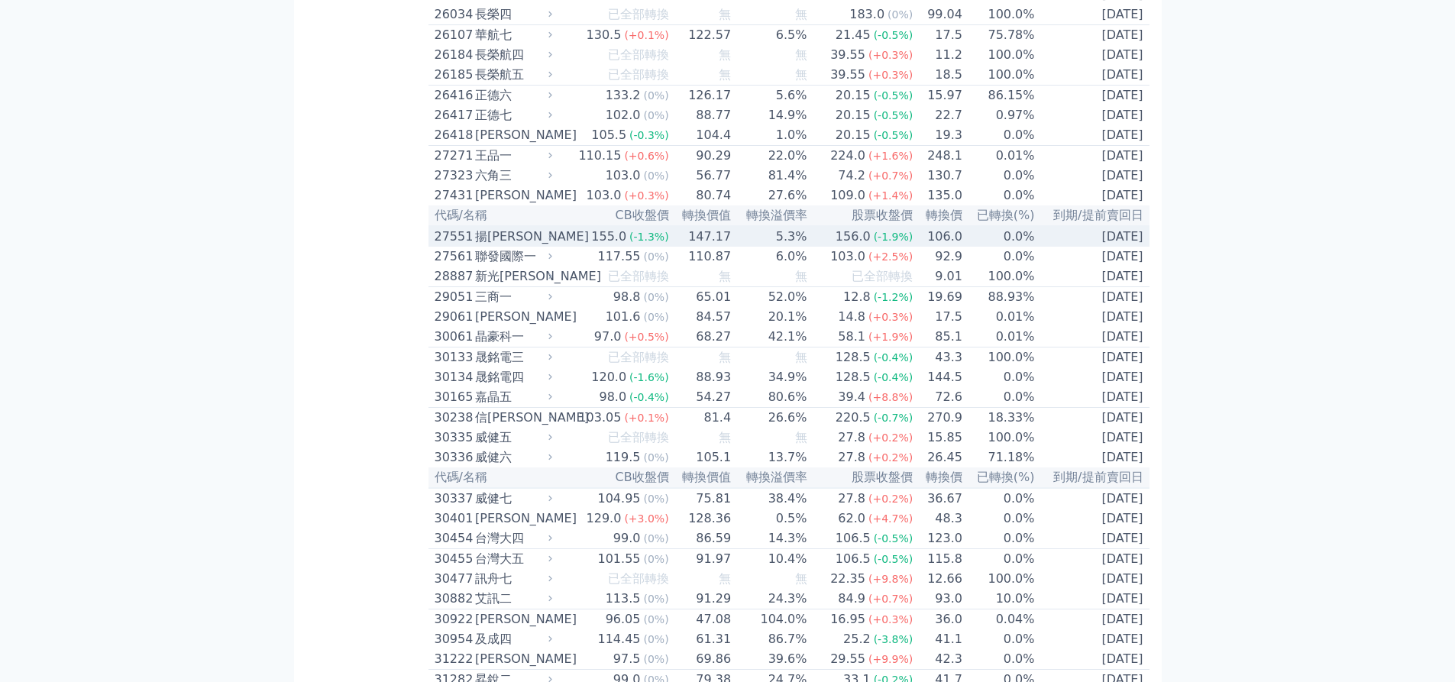
click at [813, 247] on td "156.0 (-1.9%)" at bounding box center [861, 236] width 106 height 21
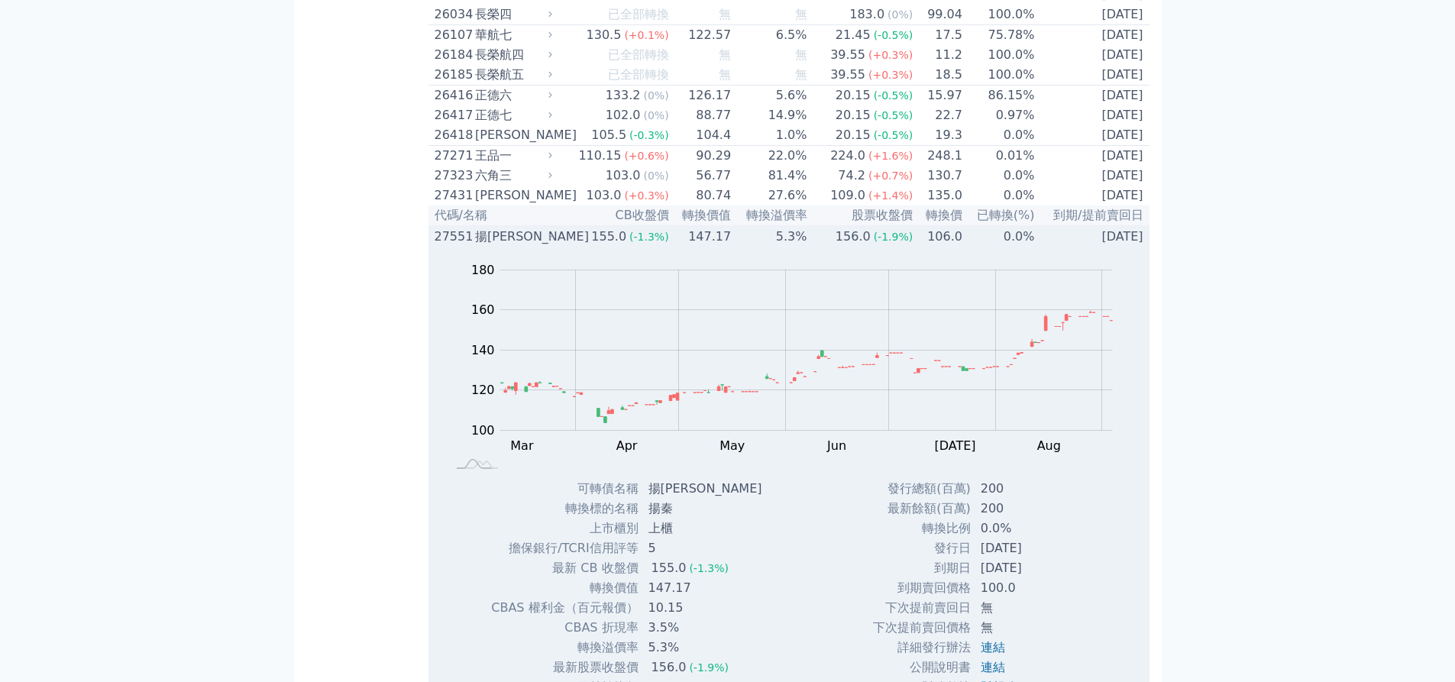
click at [814, 247] on td "156.0 (-1.9%)" at bounding box center [861, 236] width 106 height 21
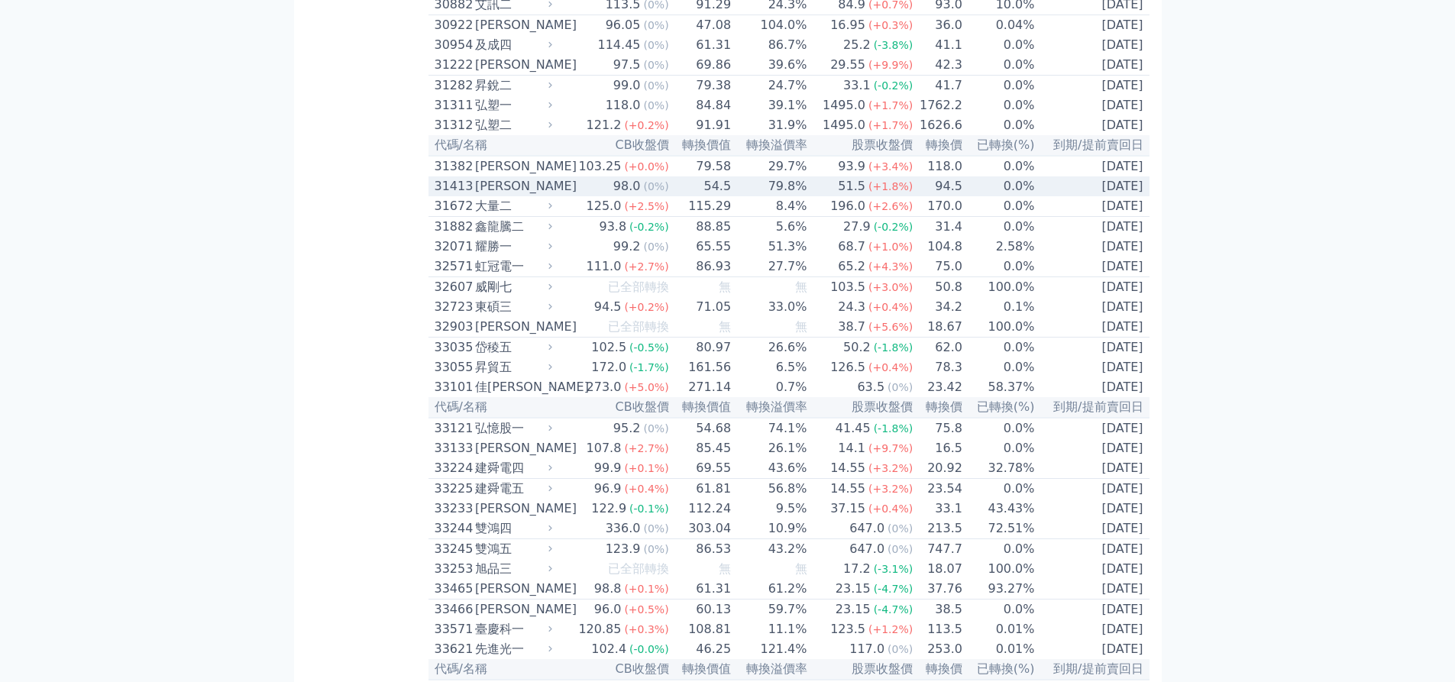
scroll to position [2368, 0]
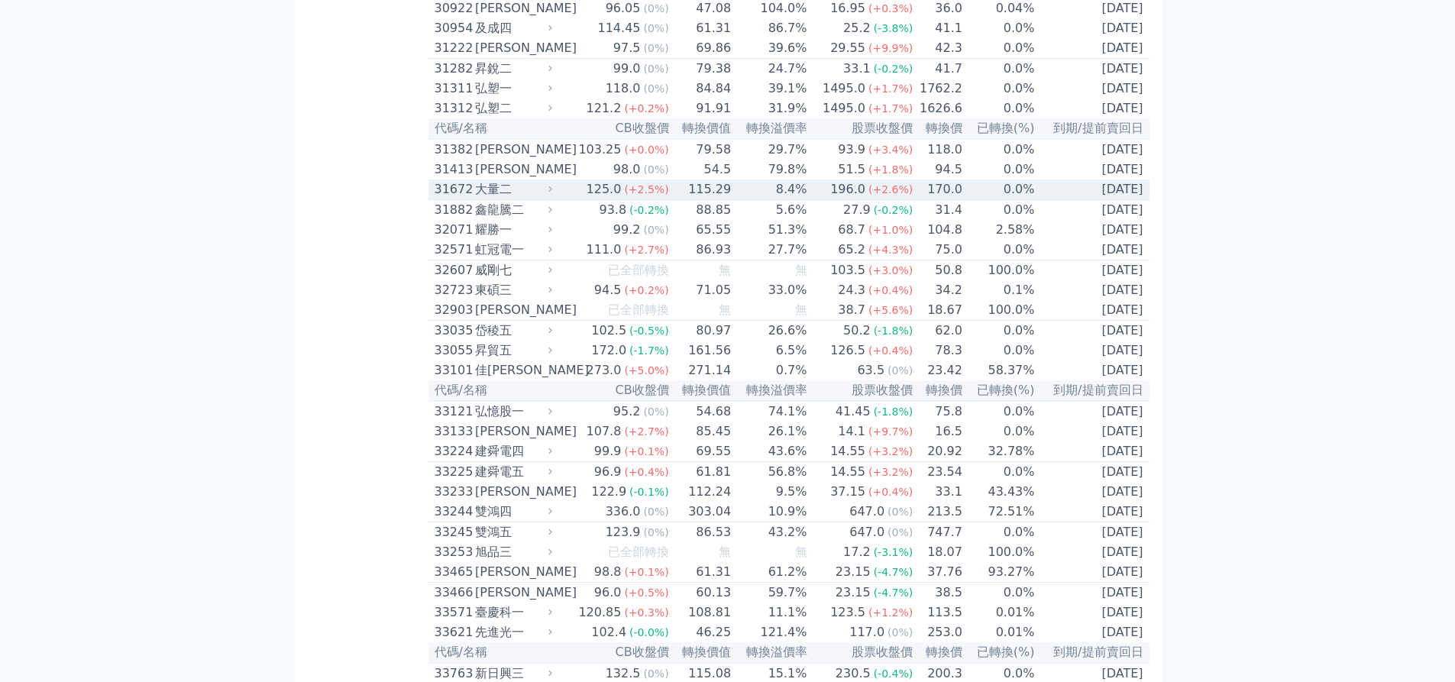
click at [817, 200] on td "196.0 (+2.6%)" at bounding box center [861, 190] width 106 height 21
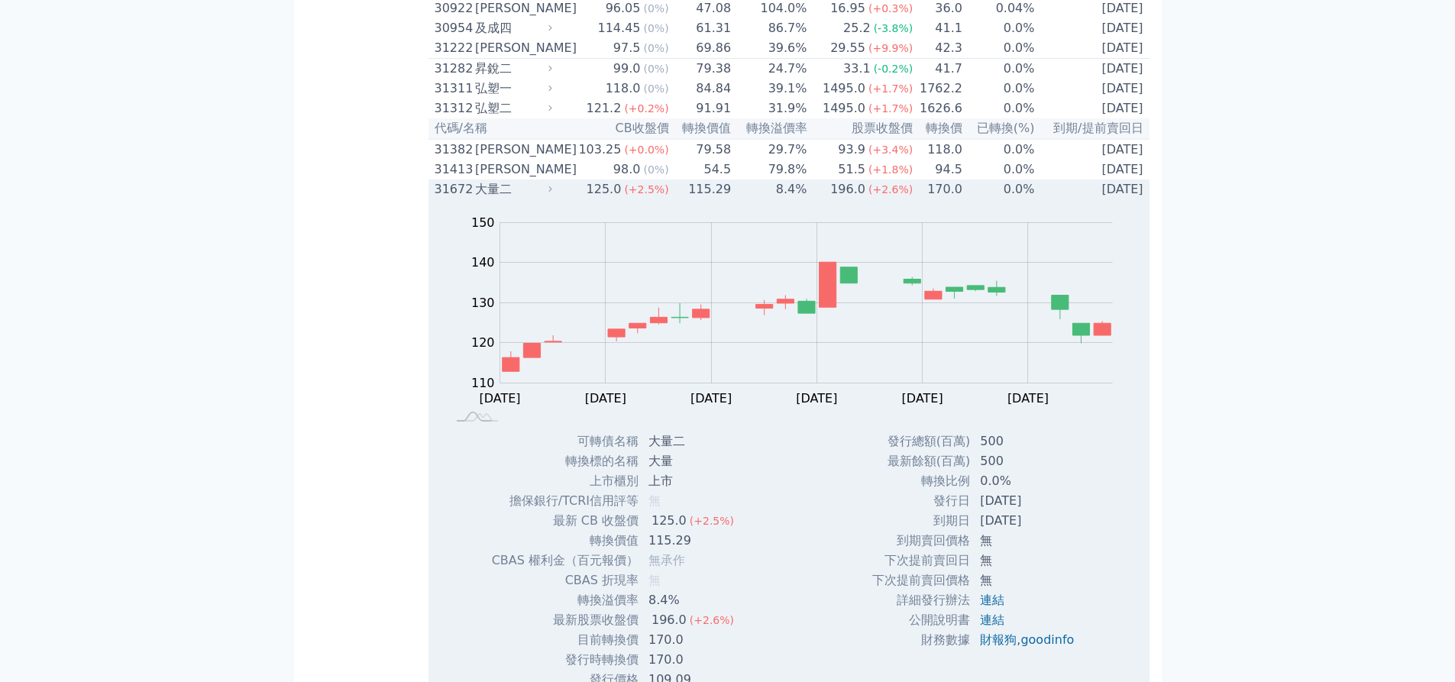
click at [830, 199] on div "196.0" at bounding box center [847, 189] width 41 height 18
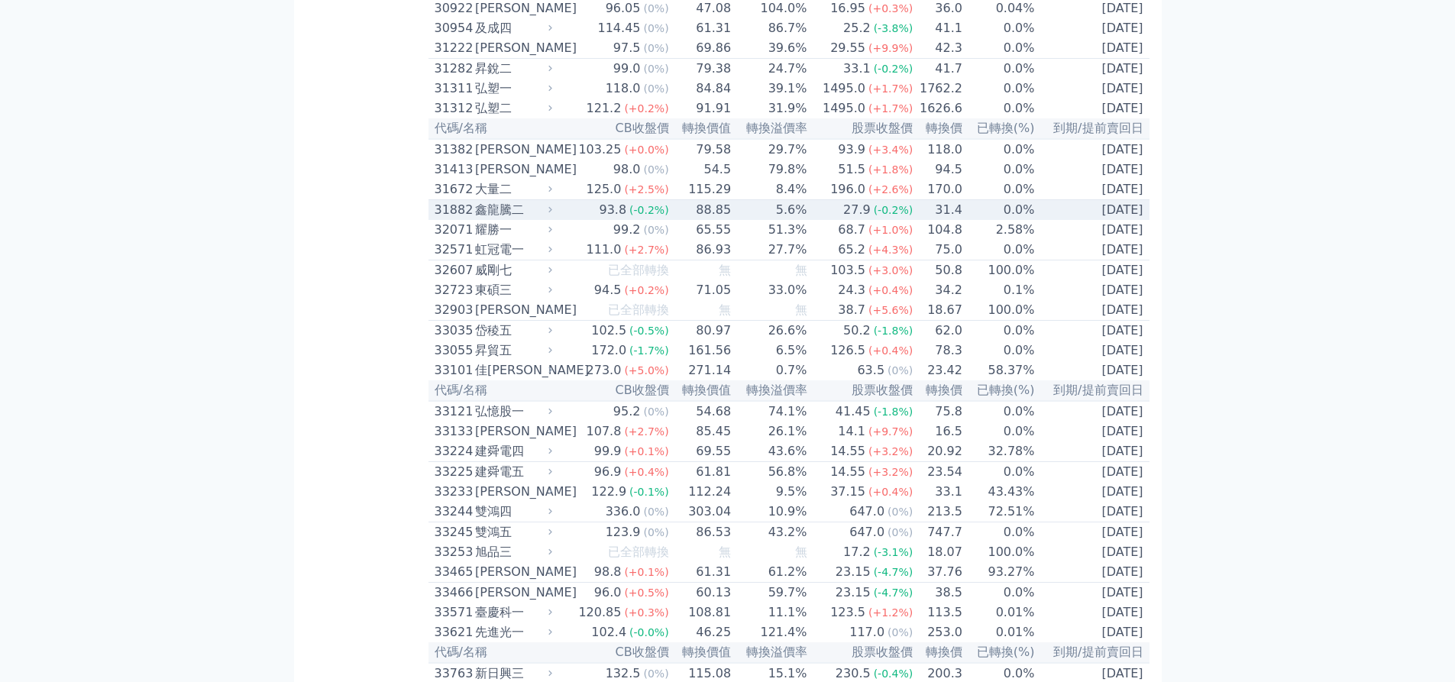
click at [830, 221] on td "27.9 (-0.2%)" at bounding box center [861, 210] width 106 height 21
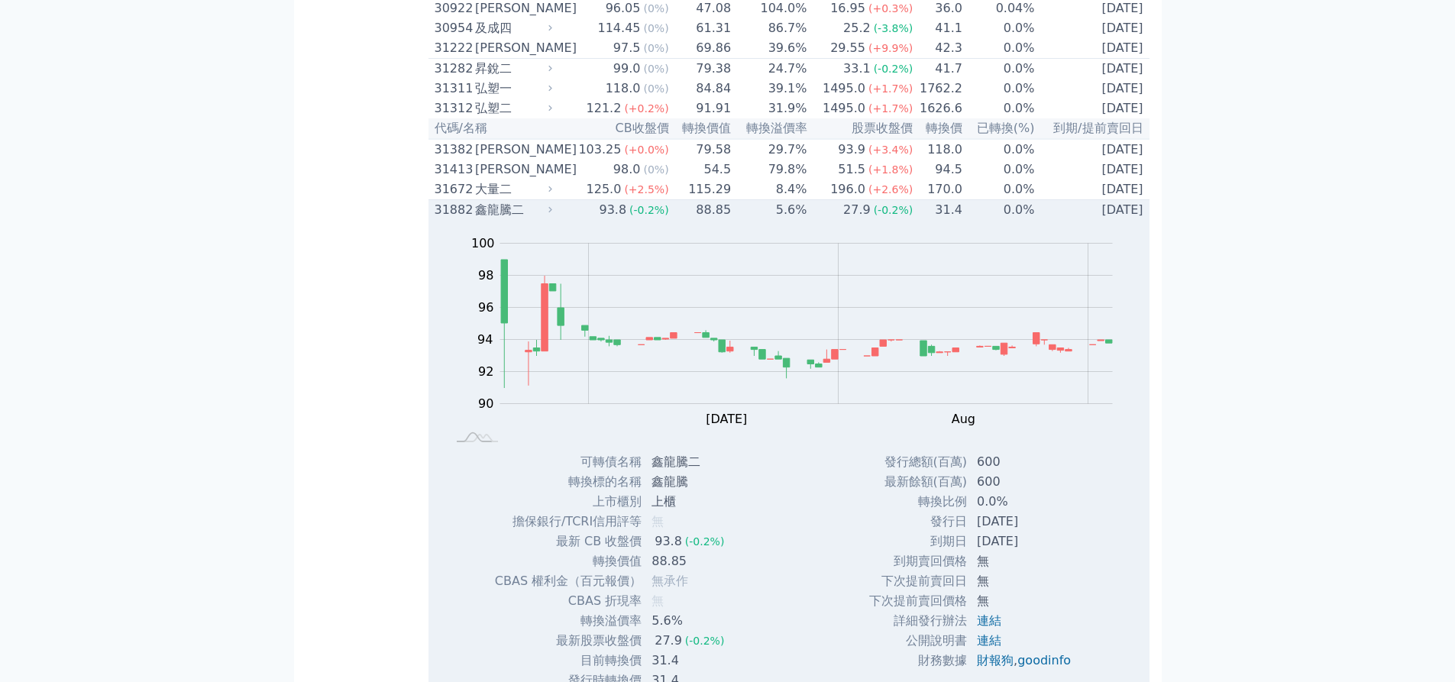
click at [830, 221] on td "27.9 (-0.2%)" at bounding box center [861, 210] width 106 height 21
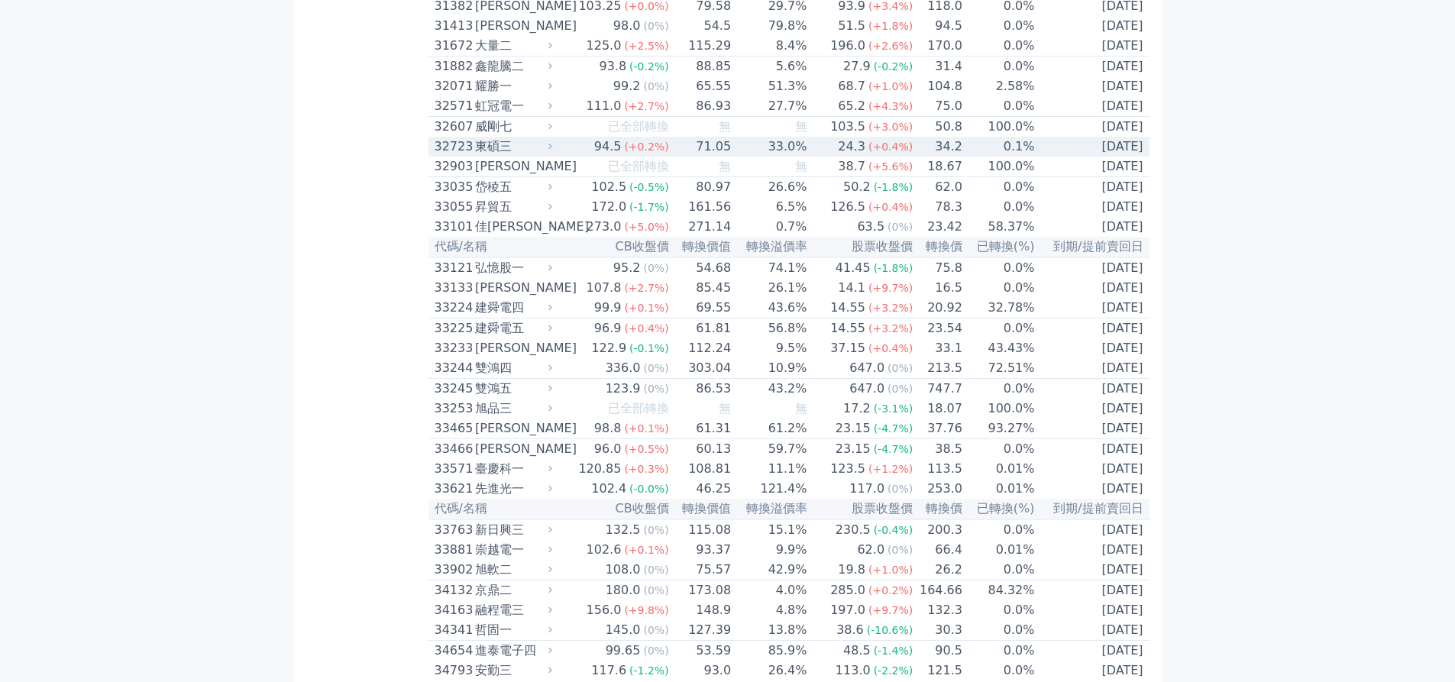
scroll to position [2597, 0]
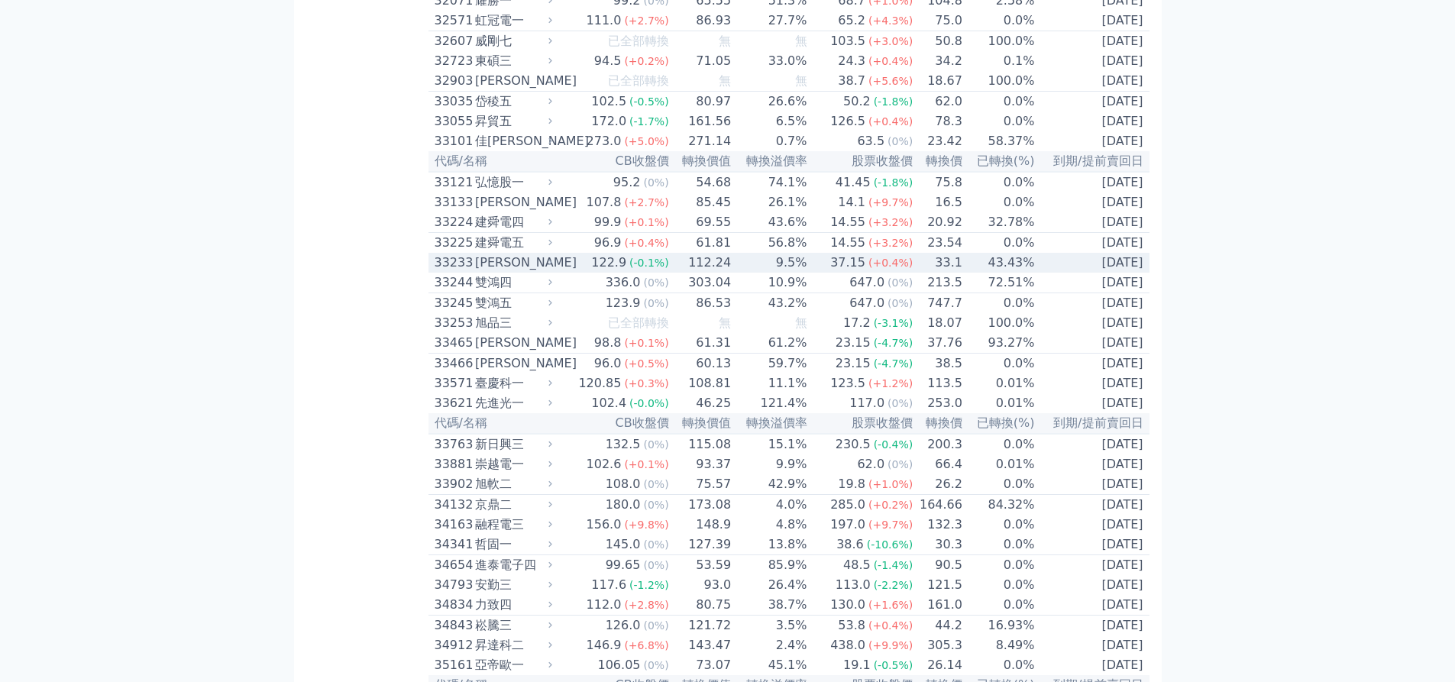
click at [789, 273] on td "9.5%" at bounding box center [770, 263] width 76 height 20
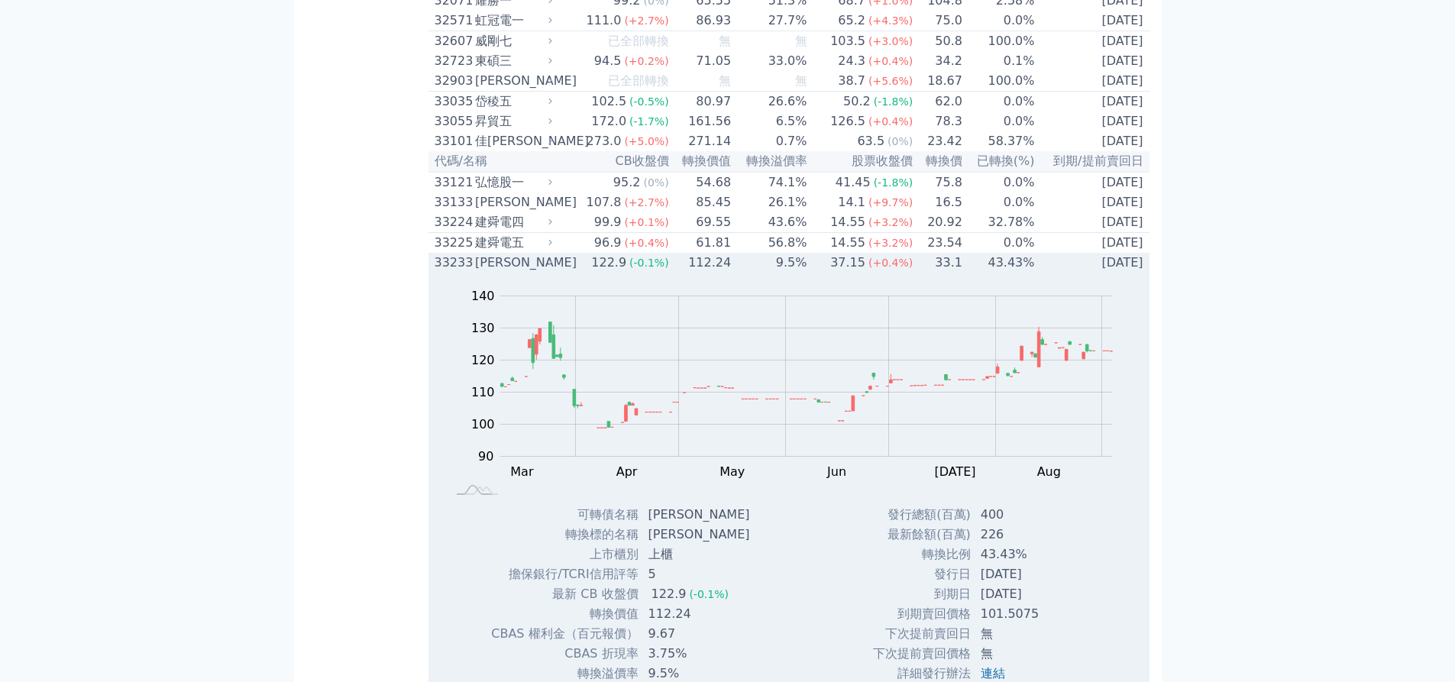
click at [789, 273] on td "9.5%" at bounding box center [770, 263] width 76 height 20
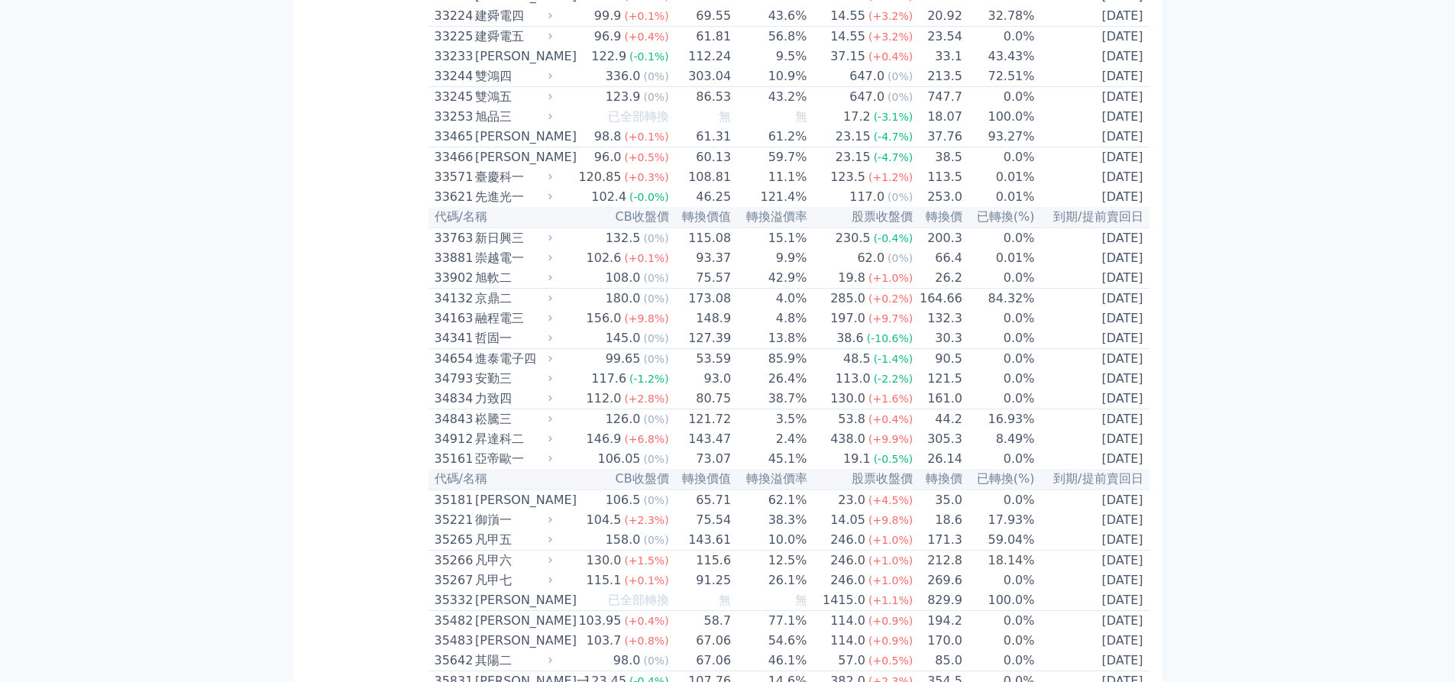
scroll to position [2827, 0]
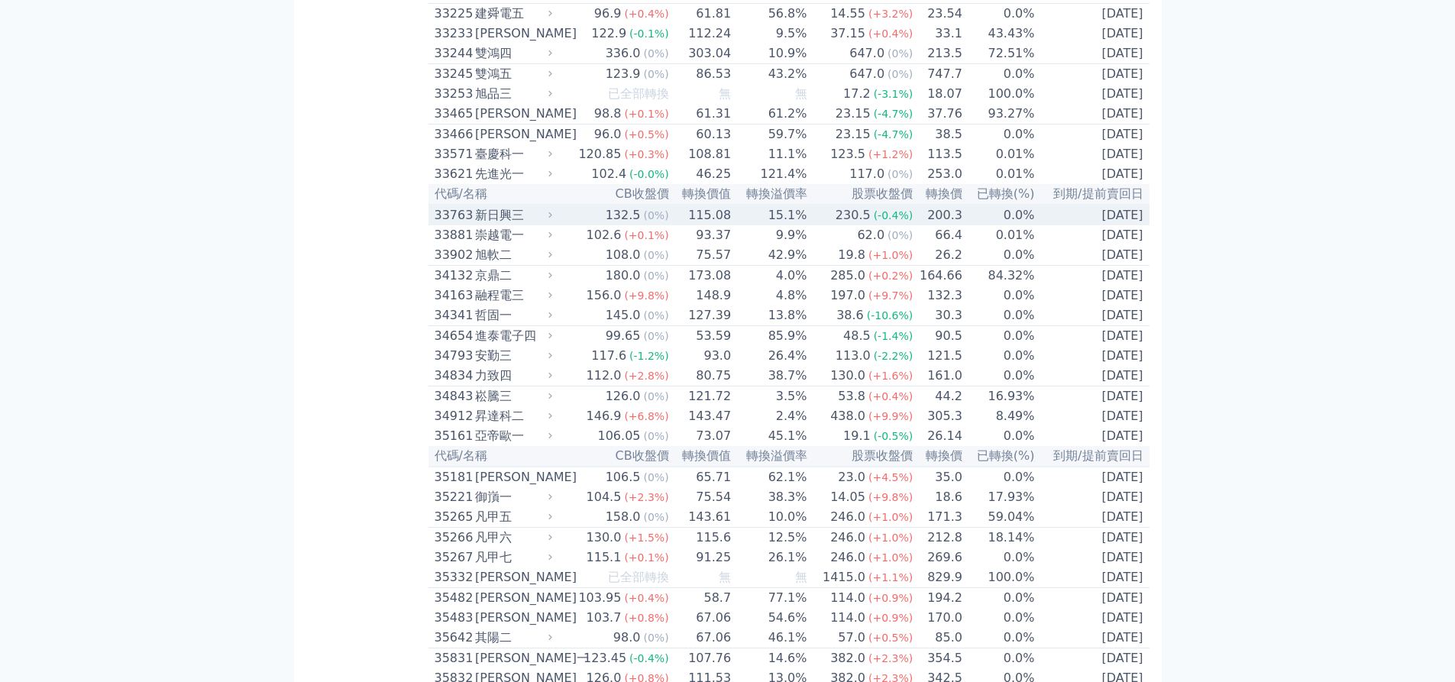
click at [807, 225] on td "15.1%" at bounding box center [770, 215] width 76 height 21
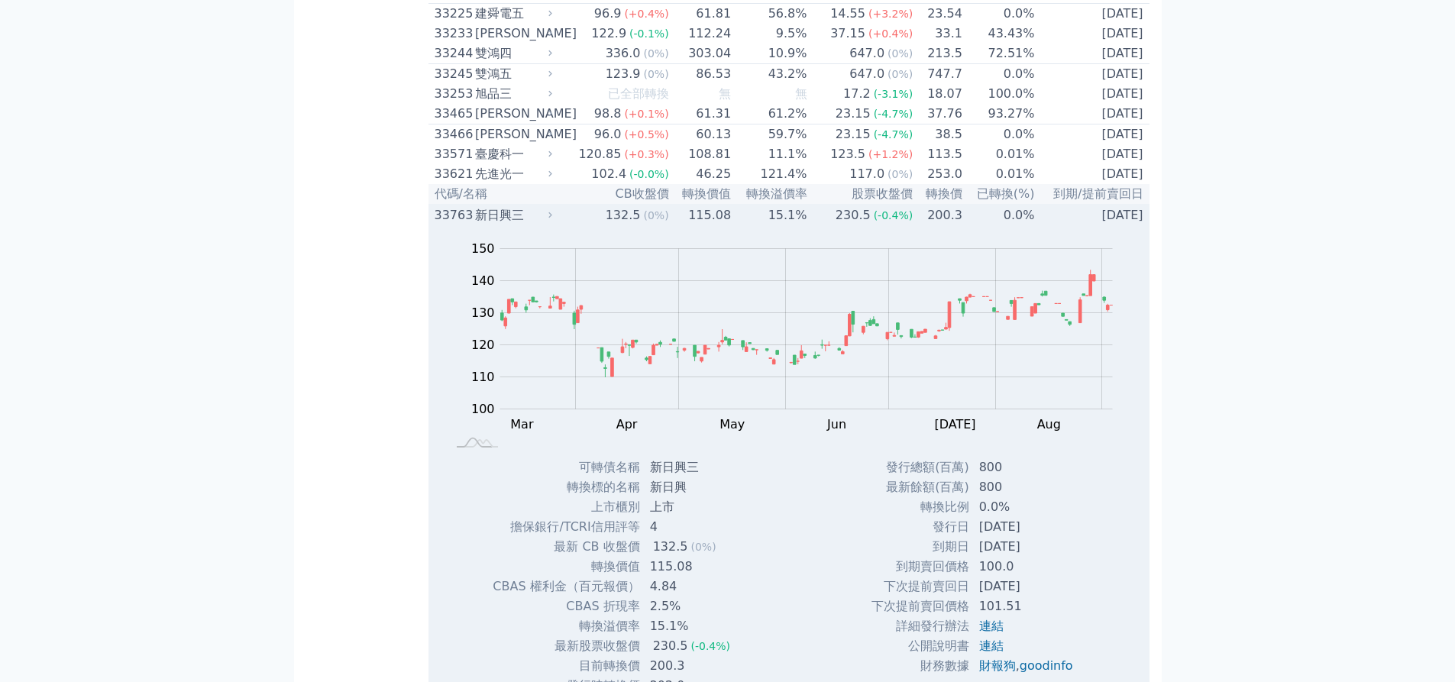
click at [886, 222] on span "(-0.4%)" at bounding box center [894, 215] width 40 height 12
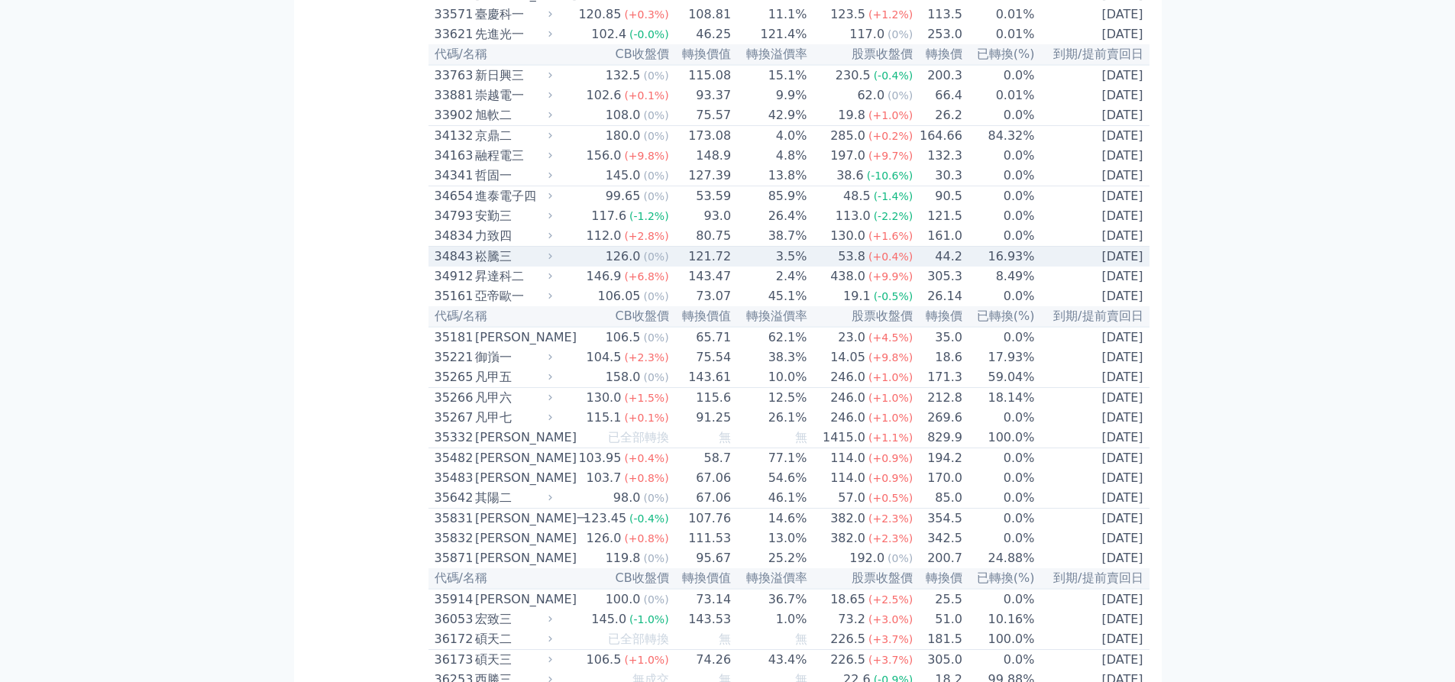
scroll to position [2979, 0]
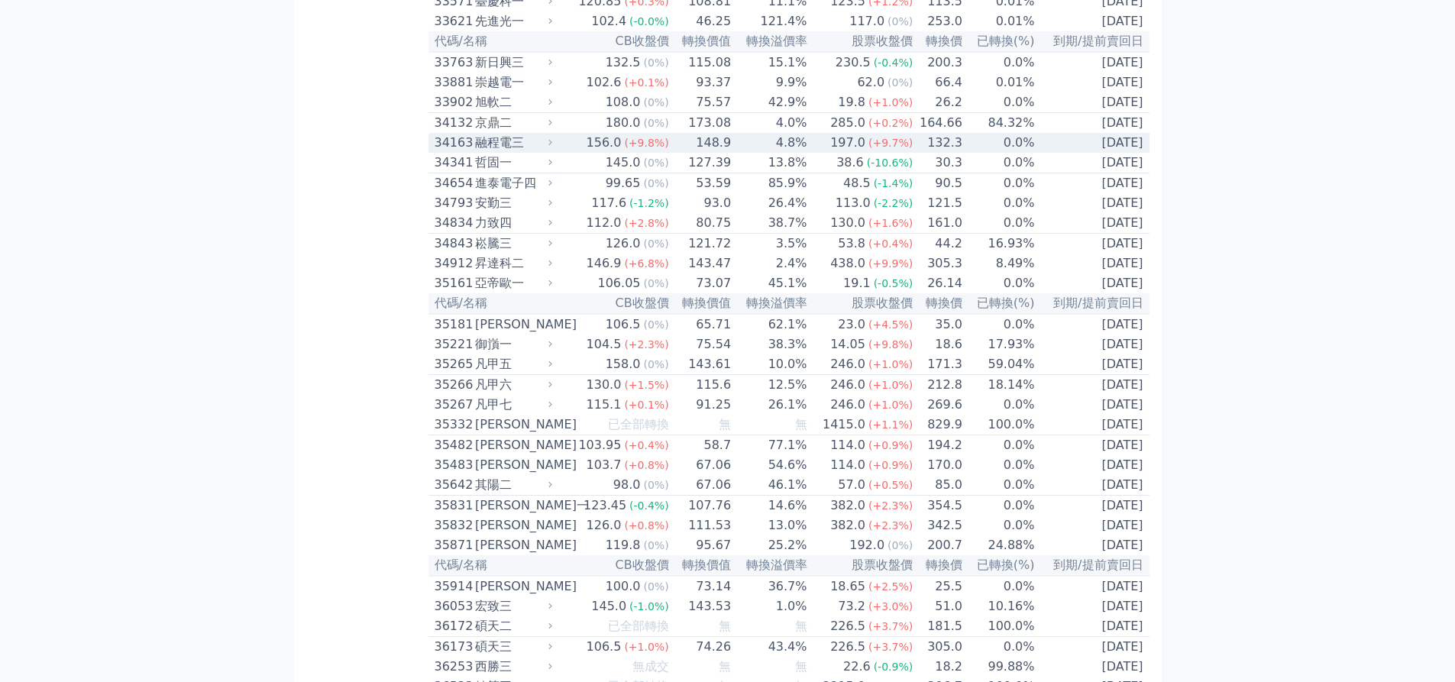
click at [838, 152] on div "197.0" at bounding box center [847, 143] width 41 height 18
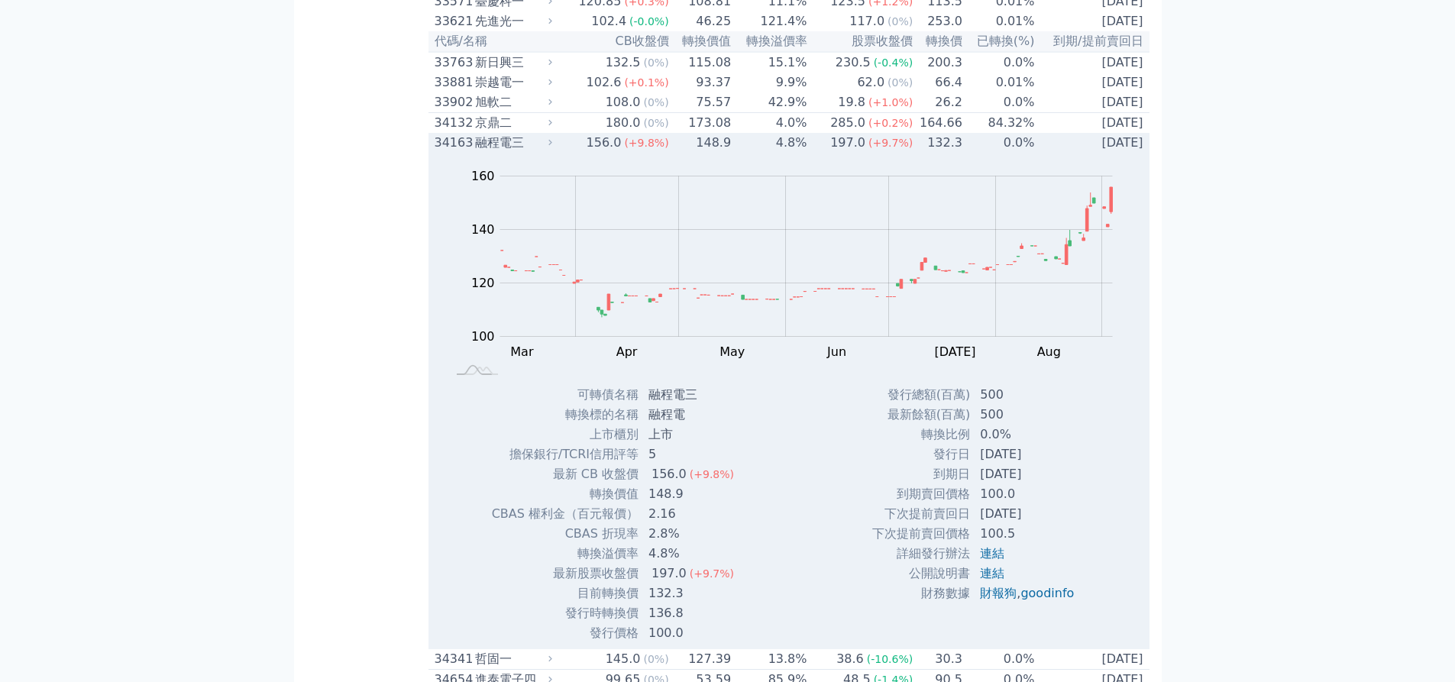
click at [837, 152] on div "197.0" at bounding box center [847, 143] width 41 height 18
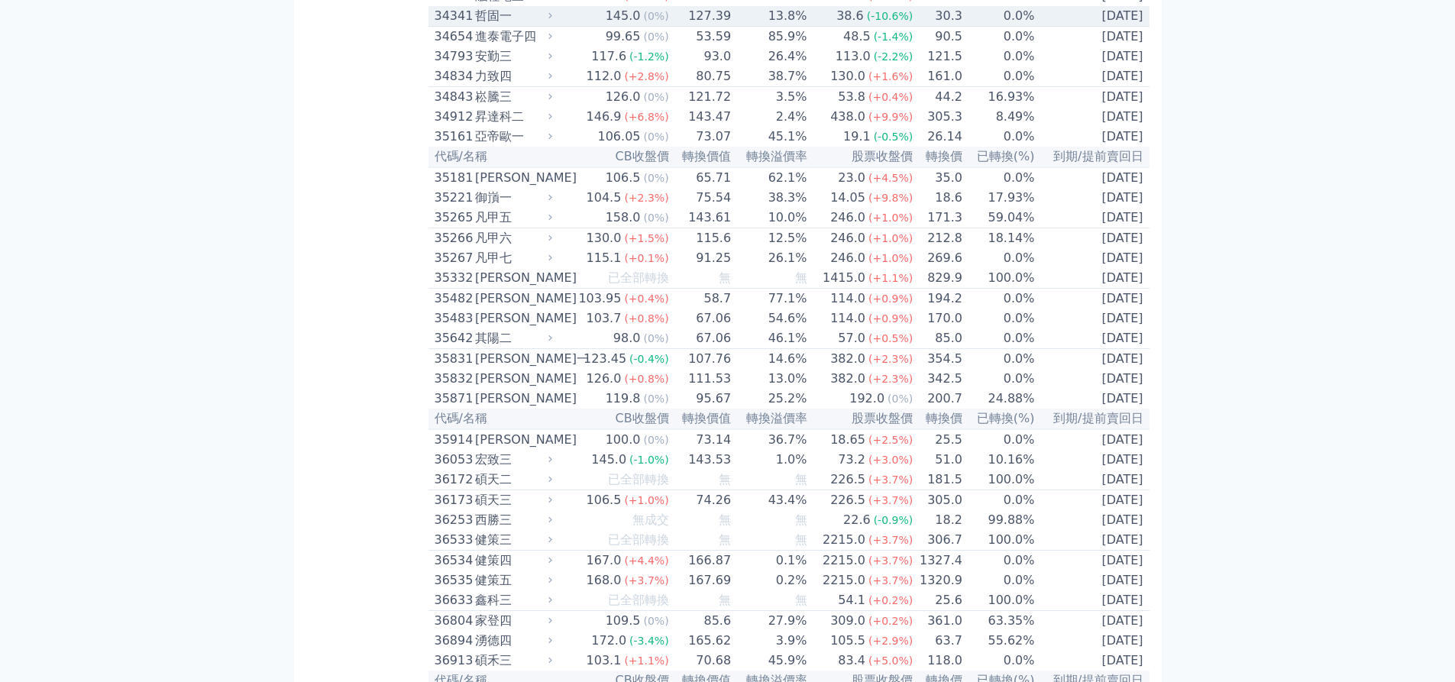
scroll to position [3132, 0]
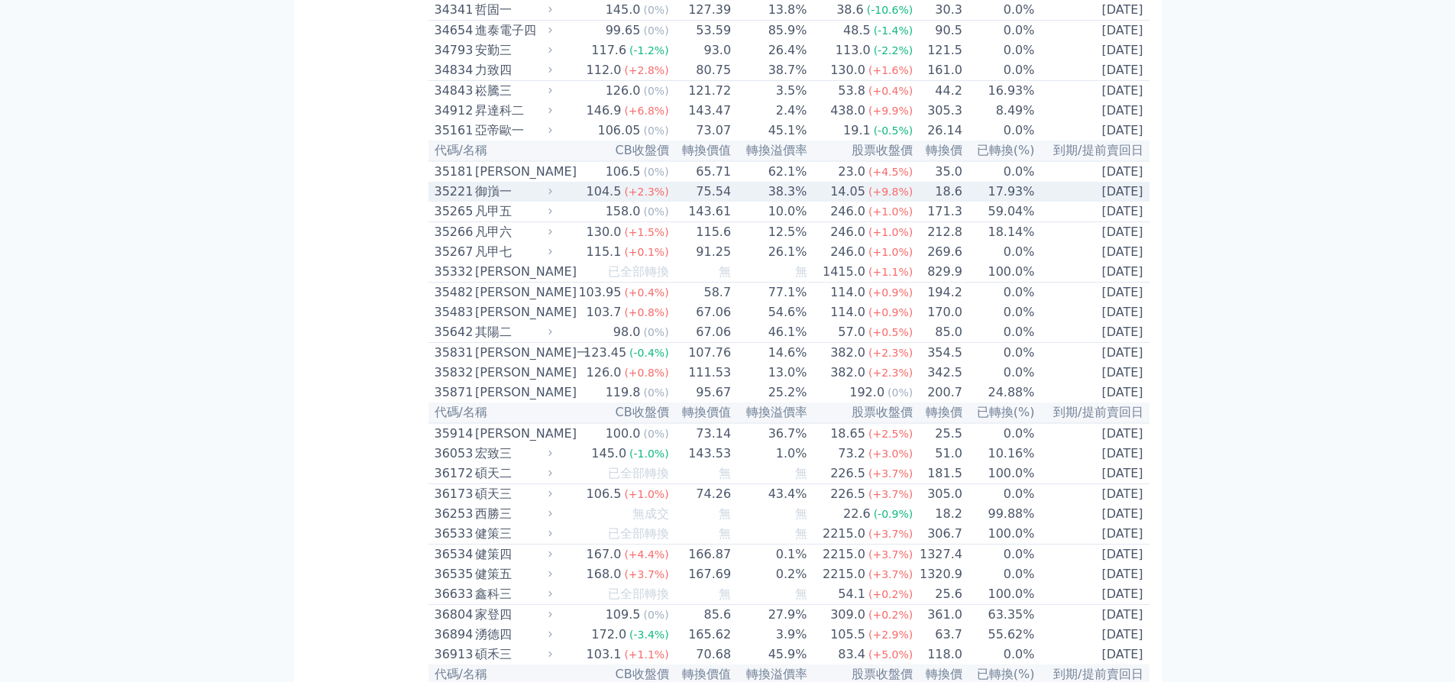
click at [795, 202] on td "38.3%" at bounding box center [770, 192] width 76 height 20
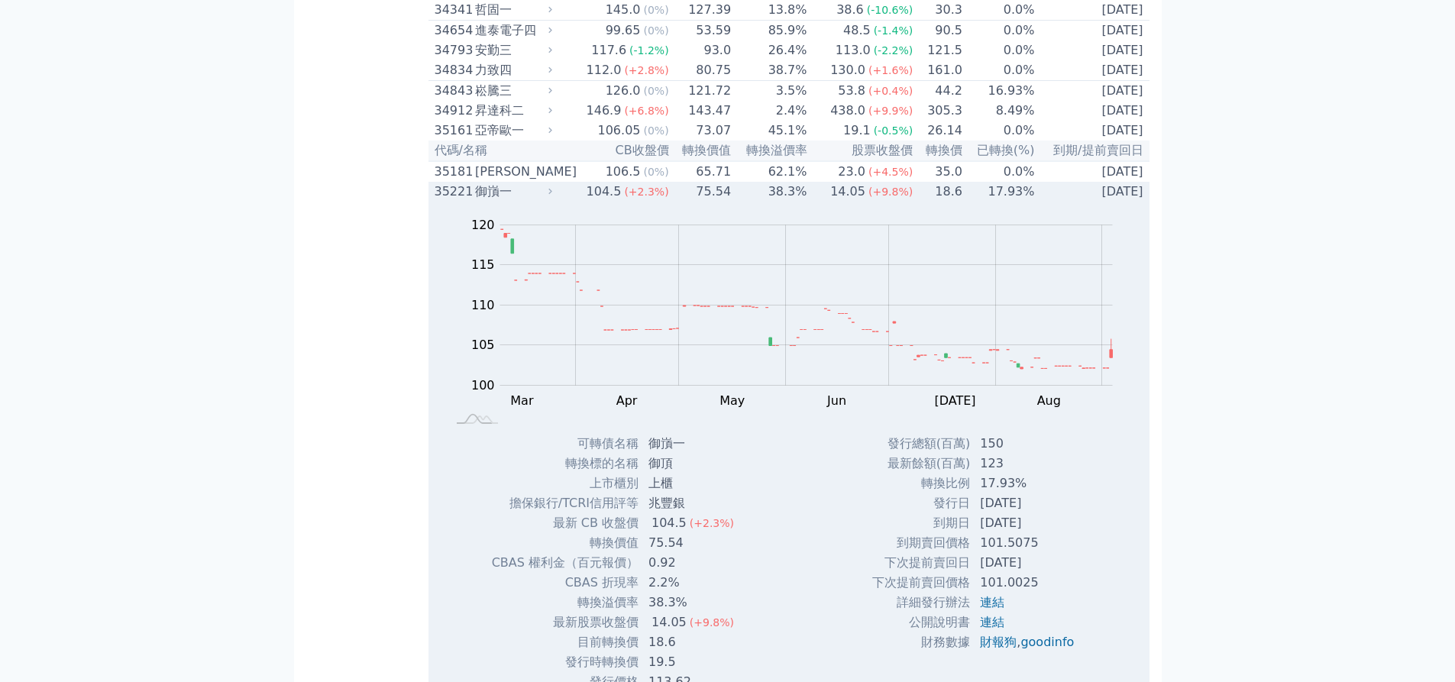
click at [795, 202] on td "38.3%" at bounding box center [770, 192] width 76 height 20
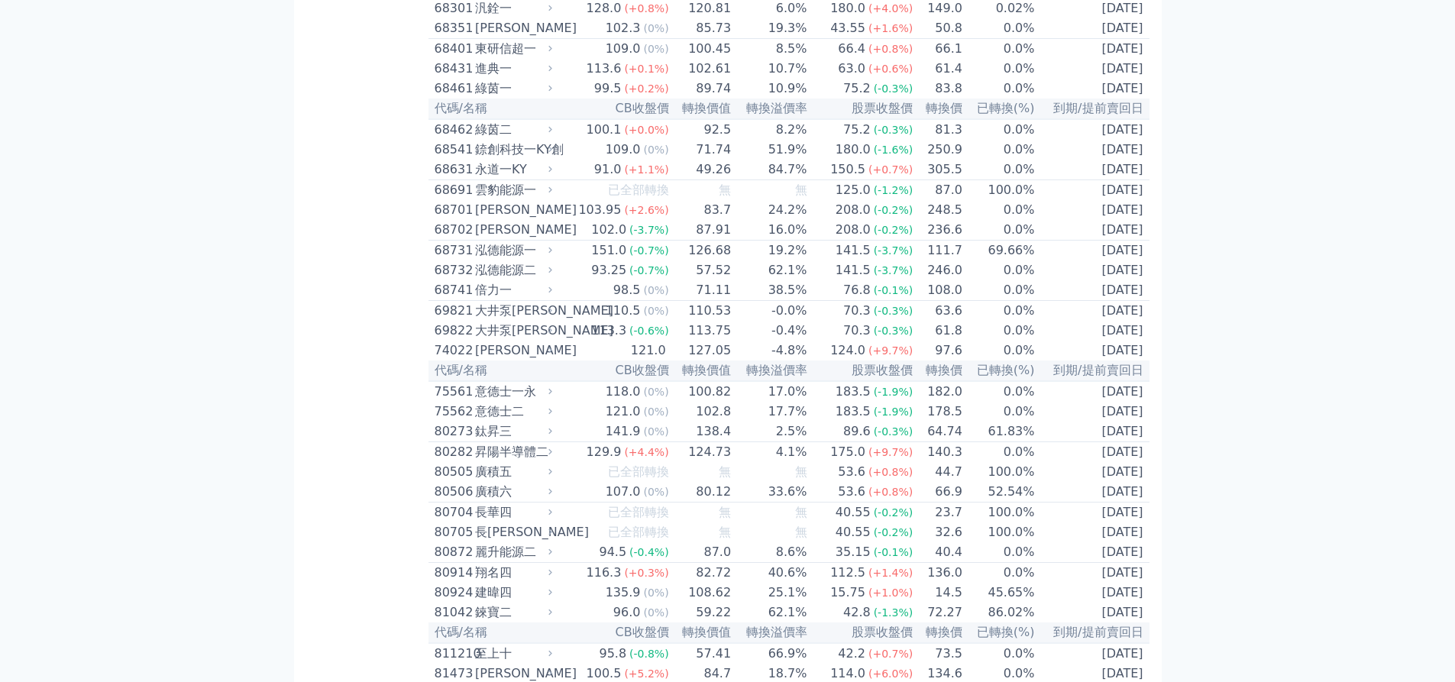
scroll to position [1967, 0]
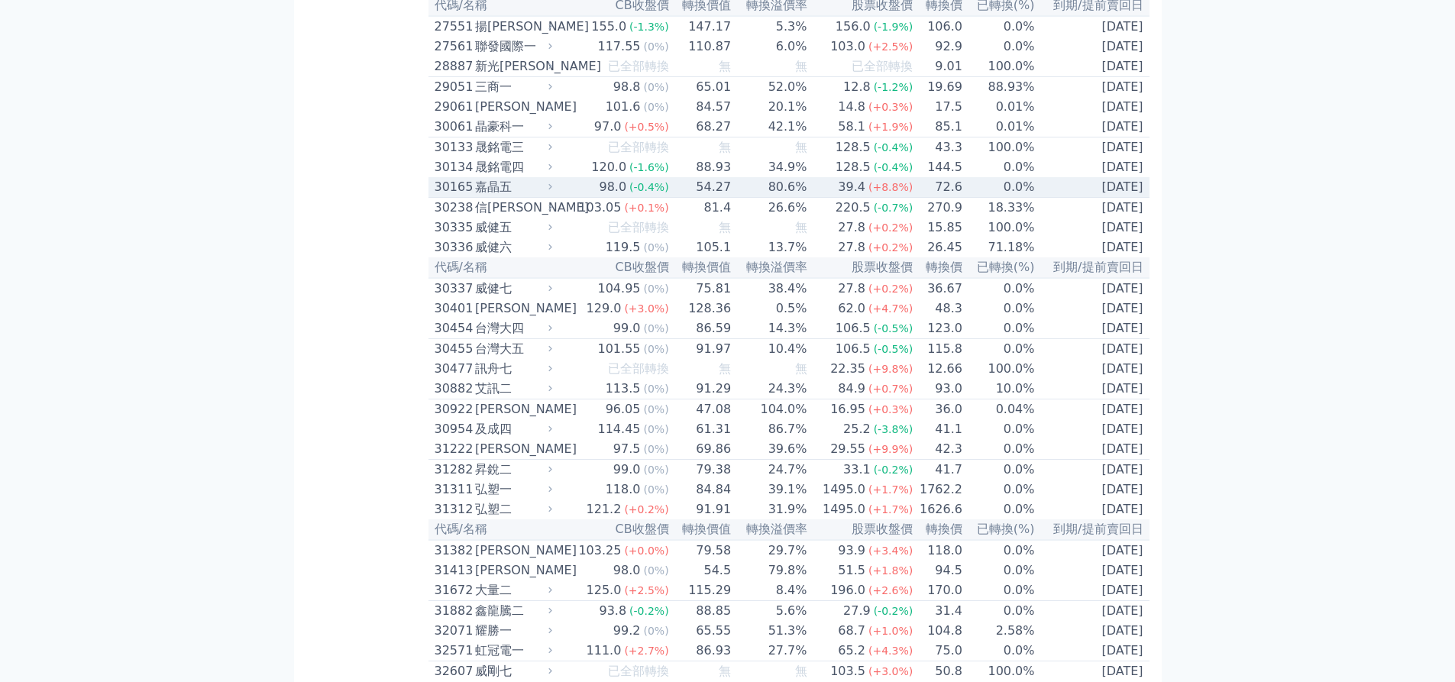
click at [784, 198] on td "80.6%" at bounding box center [770, 187] width 76 height 21
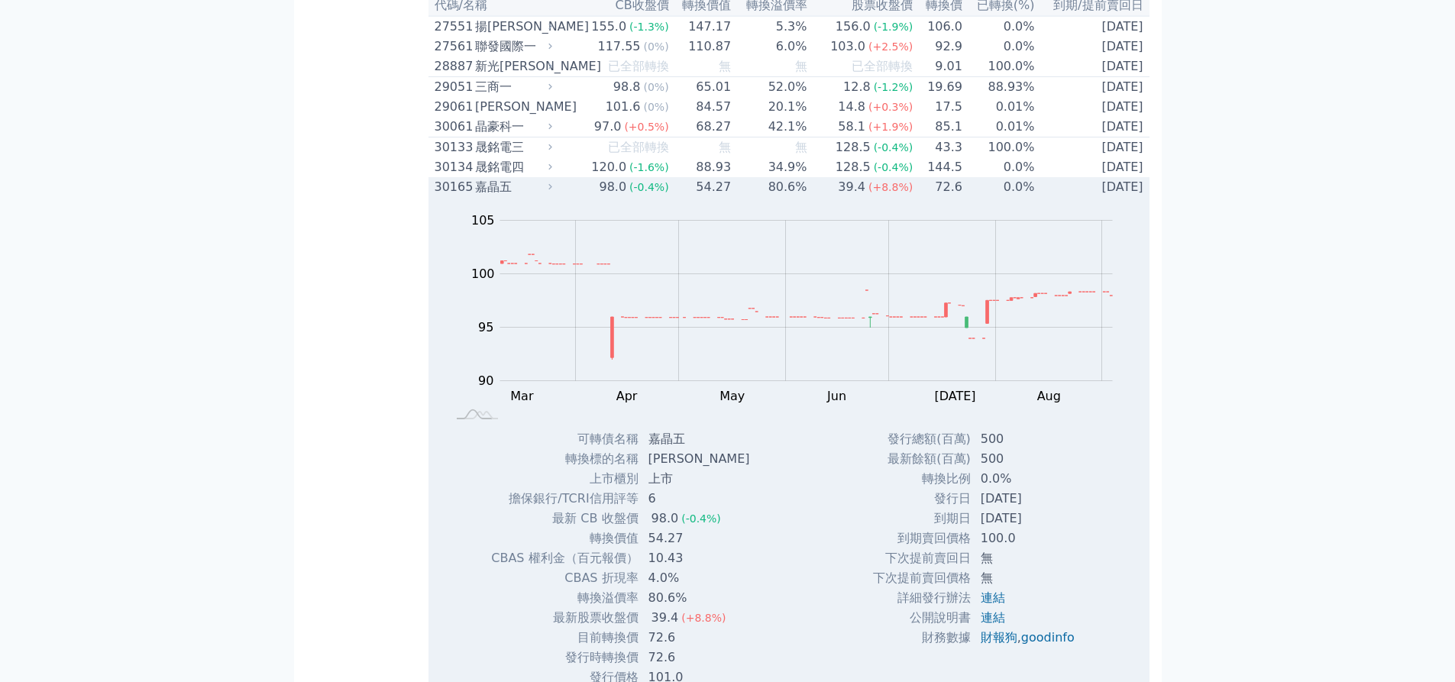
click at [856, 196] on div "39.4" at bounding box center [852, 187] width 34 height 18
